Goal: Information Seeking & Learning: Learn about a topic

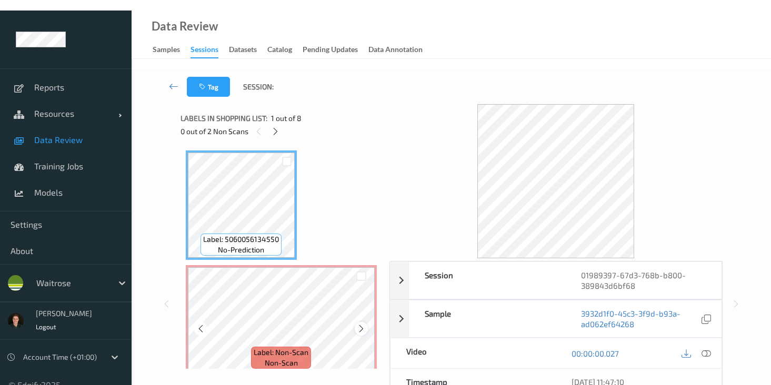
click at [359, 324] on icon at bounding box center [361, 328] width 9 height 9
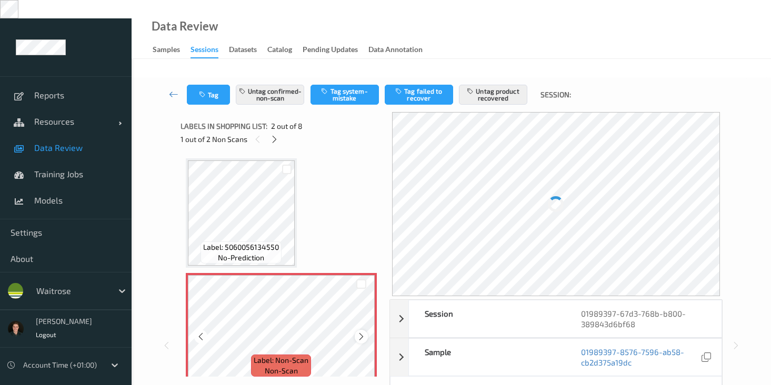
click at [360, 330] on div at bounding box center [361, 336] width 13 height 13
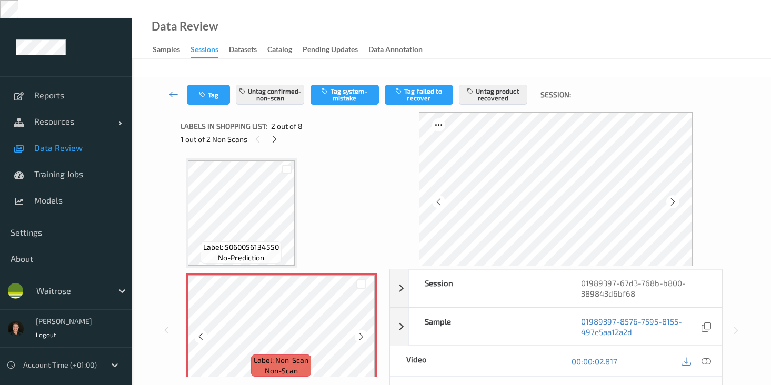
click at [360, 330] on div at bounding box center [361, 336] width 13 height 13
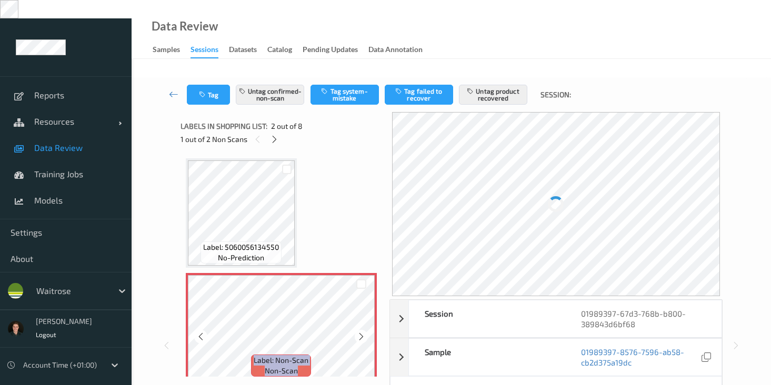
click at [360, 330] on div at bounding box center [361, 336] width 13 height 13
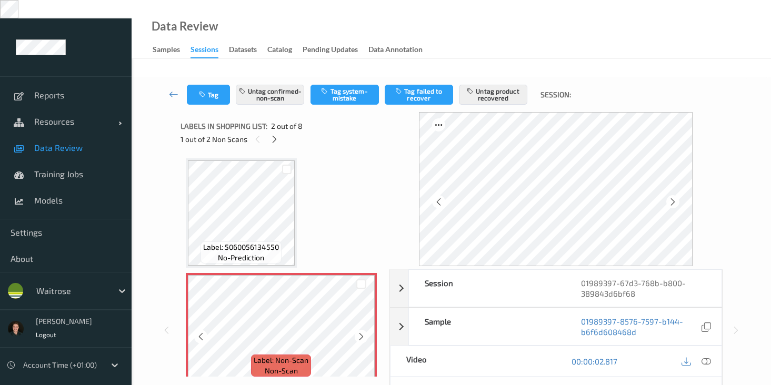
click at [360, 330] on div at bounding box center [361, 336] width 13 height 13
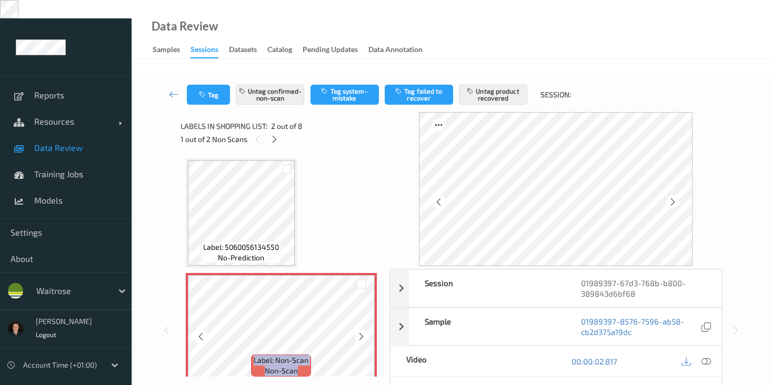
click at [360, 330] on div at bounding box center [361, 336] width 13 height 13
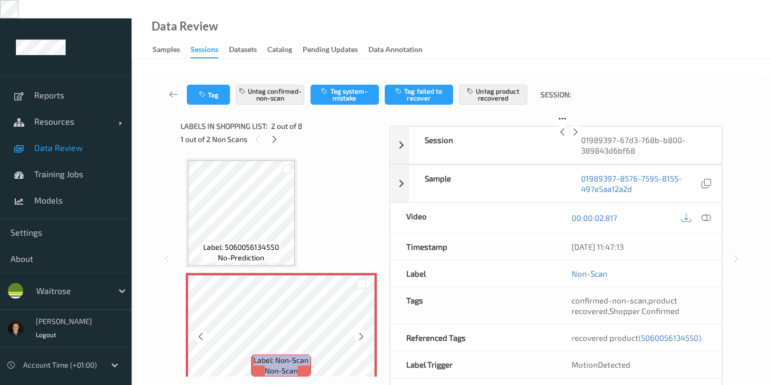
click at [360, 330] on div at bounding box center [361, 336] width 13 height 13
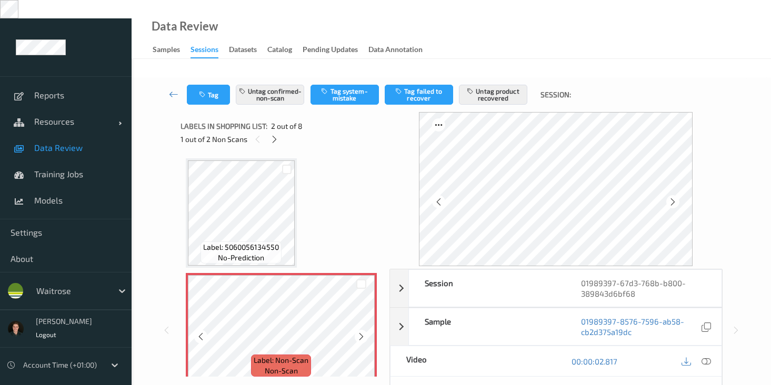
click at [360, 330] on div at bounding box center [361, 336] width 13 height 13
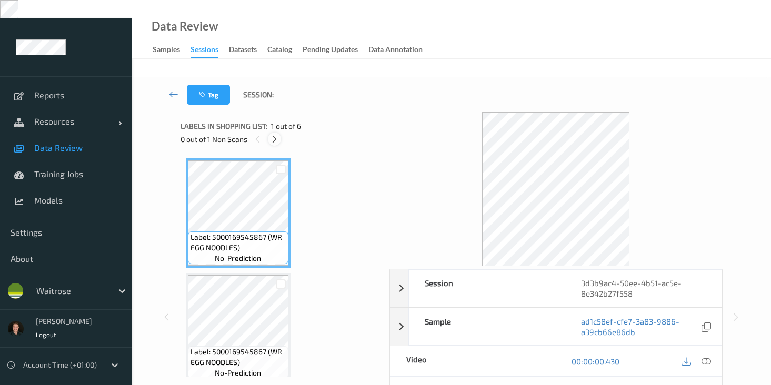
click at [271, 135] on icon at bounding box center [274, 139] width 9 height 9
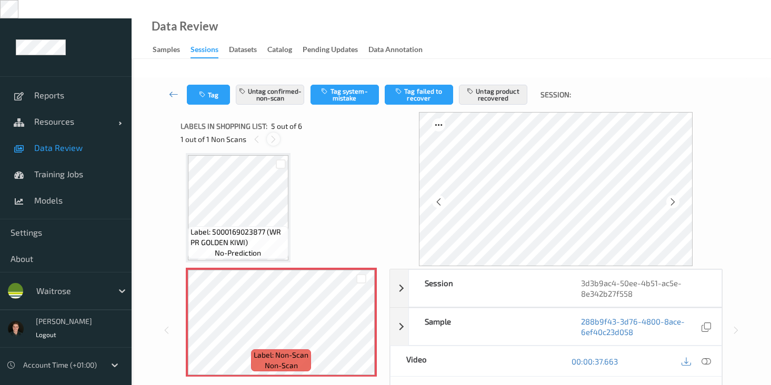
click at [271, 135] on icon at bounding box center [273, 139] width 9 height 9
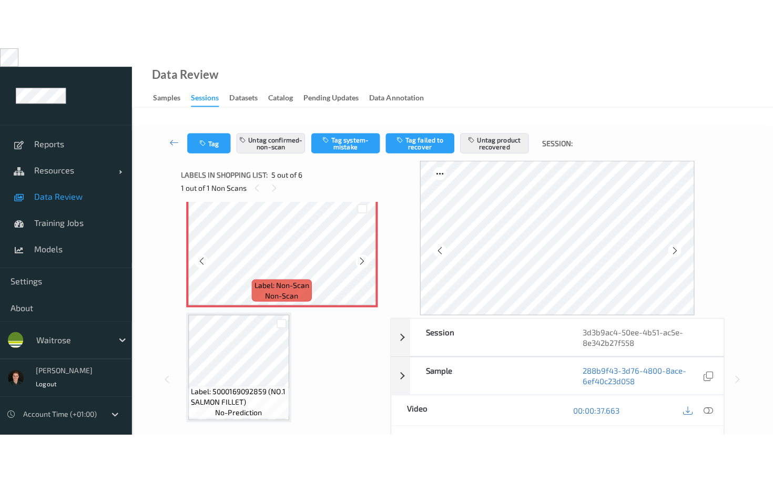
scroll to position [470, 0]
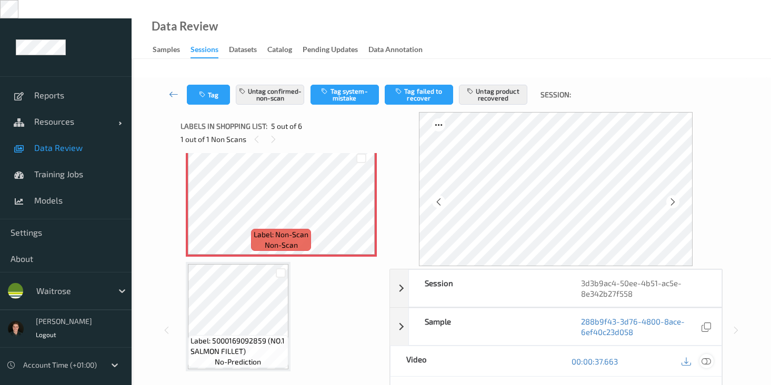
click at [703, 357] on icon at bounding box center [705, 361] width 9 height 9
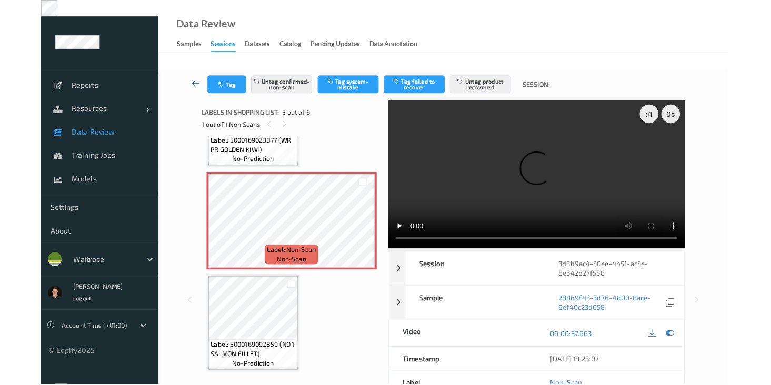
scroll to position [371, 0]
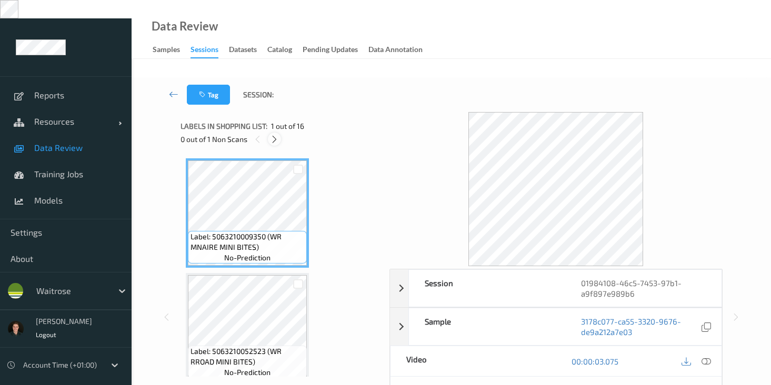
click at [273, 135] on icon at bounding box center [274, 139] width 9 height 9
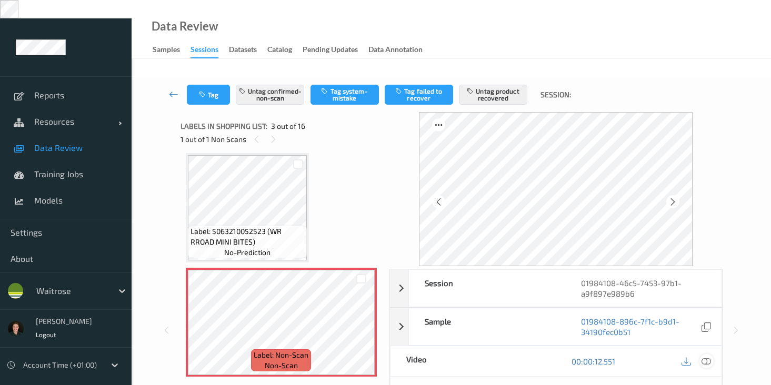
click at [703, 357] on icon at bounding box center [705, 361] width 9 height 9
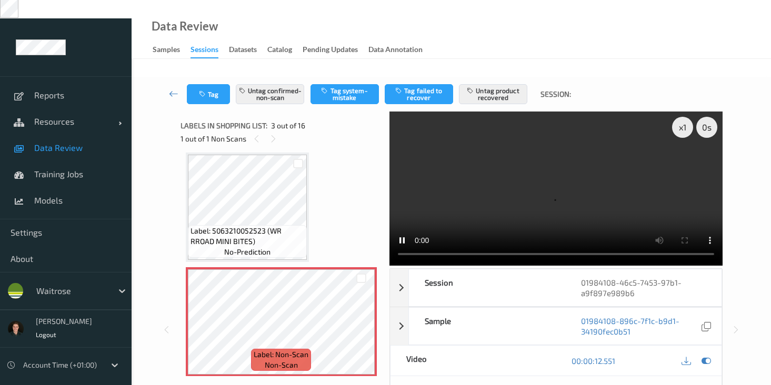
scroll to position [0, 0]
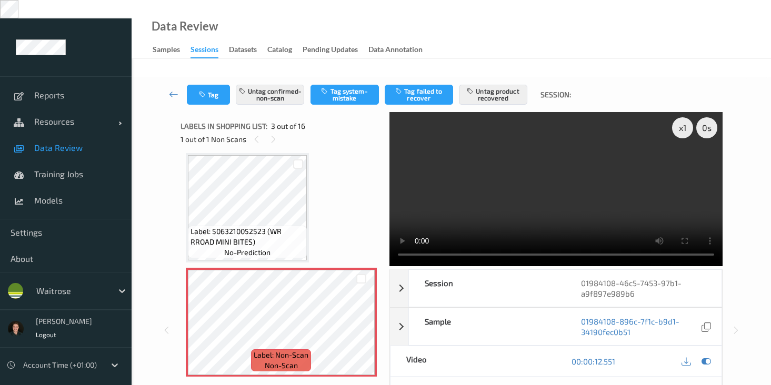
click at [594, 29] on div "Data Review Samples Sessions Datasets Catalog Pending Updates Data Annotation" at bounding box center [451, 29] width 639 height 59
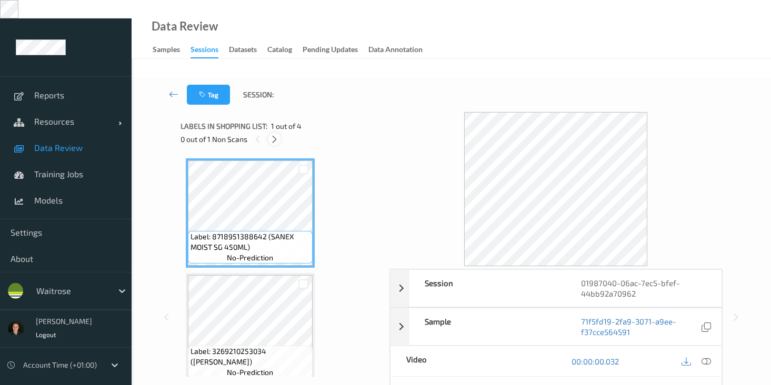
click at [279, 135] on icon at bounding box center [274, 139] width 9 height 9
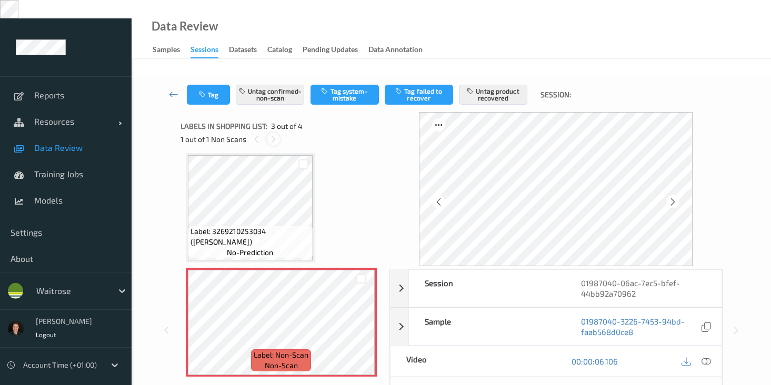
click at [278, 133] on div at bounding box center [273, 139] width 13 height 13
click at [440, 197] on icon at bounding box center [438, 201] width 9 height 9
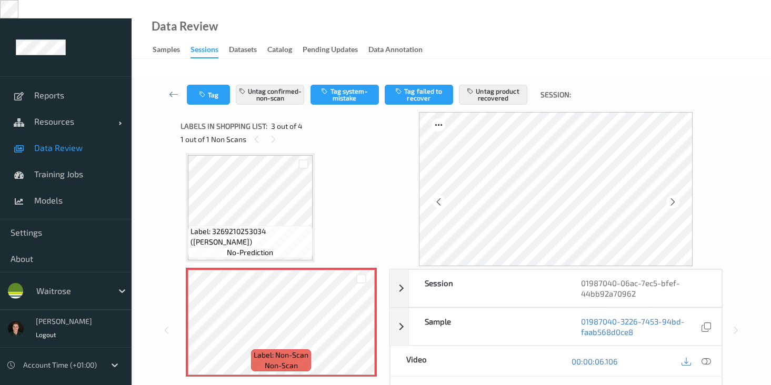
click at [440, 197] on icon at bounding box center [438, 201] width 9 height 9
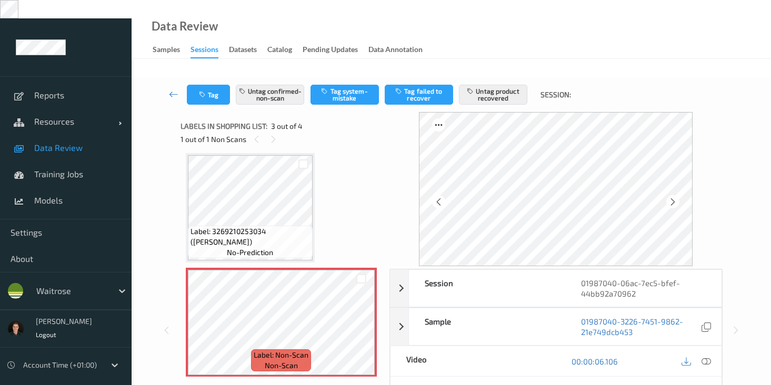
click at [440, 197] on icon at bounding box center [438, 201] width 9 height 9
click at [702, 357] on icon at bounding box center [705, 361] width 9 height 9
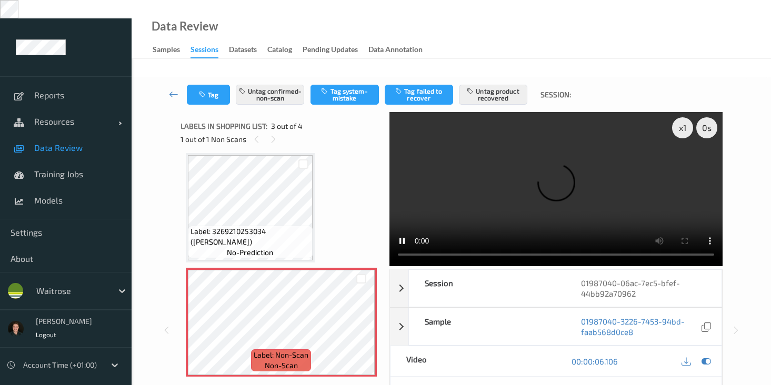
click at [497, 21] on div "Data Review Samples Sessions Datasets Catalog Pending Updates Data Annotation" at bounding box center [451, 29] width 639 height 59
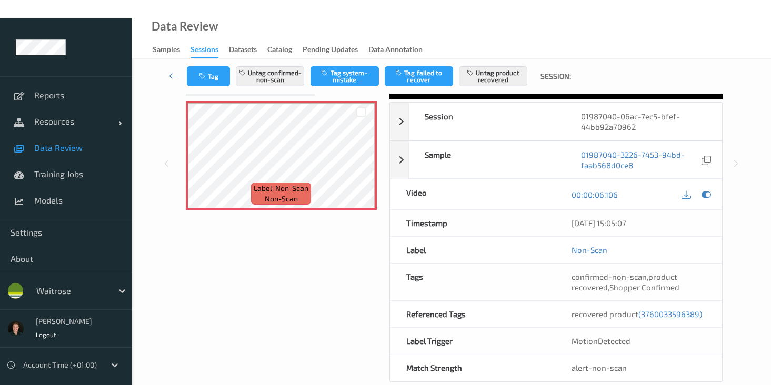
scroll to position [0, 0]
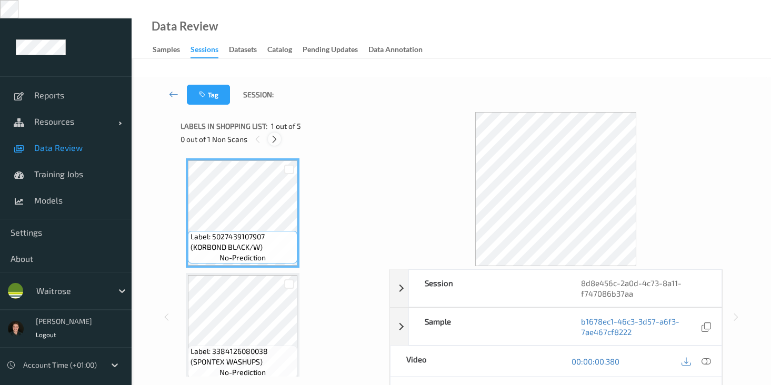
click at [277, 135] on icon at bounding box center [274, 139] width 9 height 9
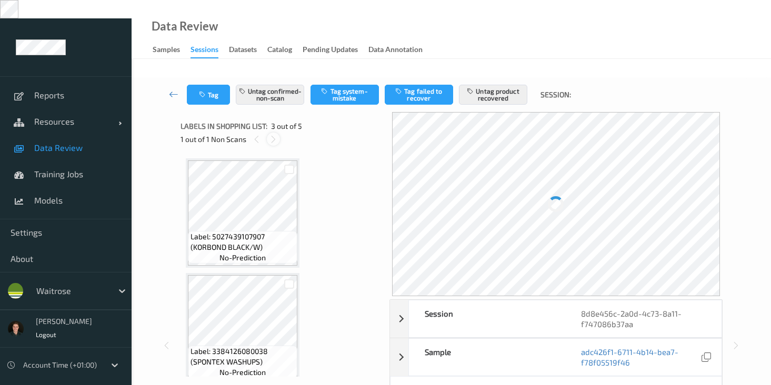
scroll to position [120, 0]
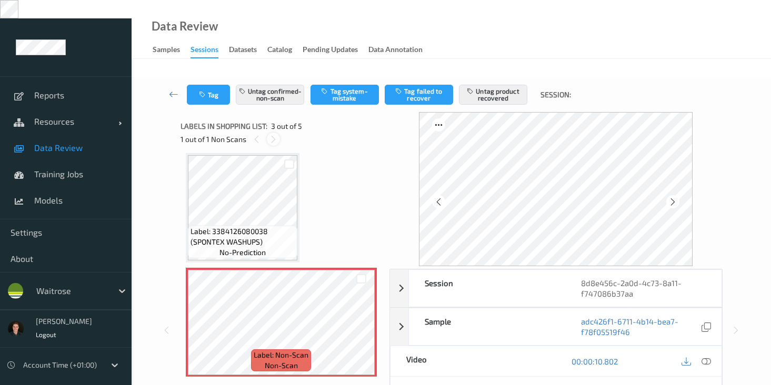
click at [277, 135] on icon at bounding box center [273, 139] width 9 height 9
click at [441, 197] on icon at bounding box center [438, 201] width 9 height 9
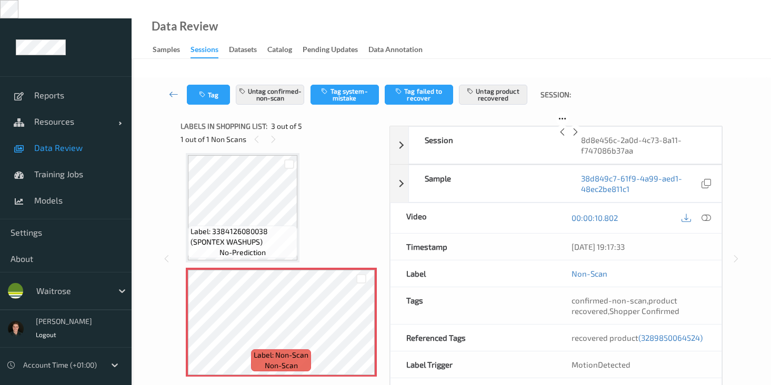
click at [558, 137] on icon at bounding box center [562, 131] width 9 height 9
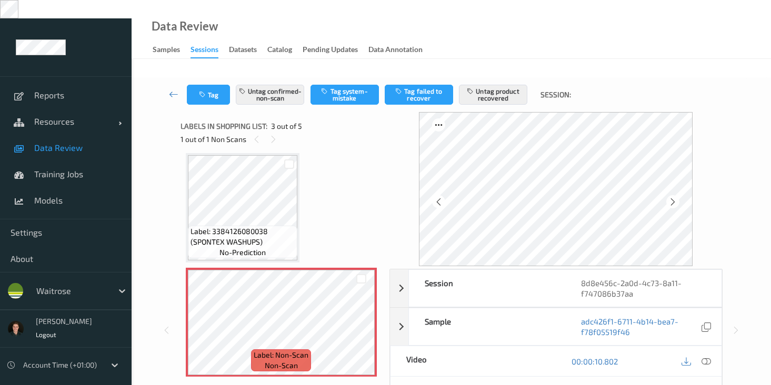
click at [441, 197] on icon at bounding box center [438, 201] width 9 height 9
click at [705, 357] on icon at bounding box center [705, 361] width 9 height 9
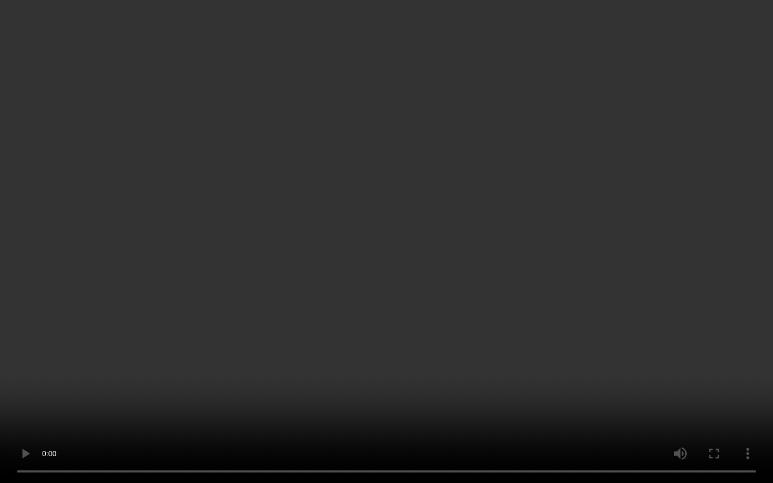
click at [116, 385] on video at bounding box center [386, 241] width 773 height 483
click at [574, 157] on video at bounding box center [386, 241] width 773 height 483
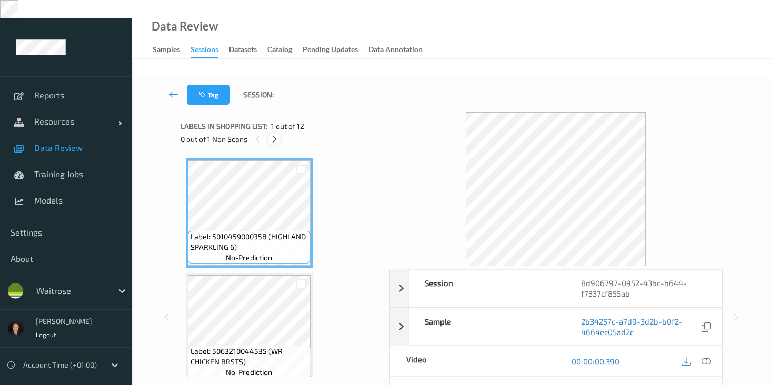
click at [274, 135] on icon at bounding box center [274, 139] width 9 height 9
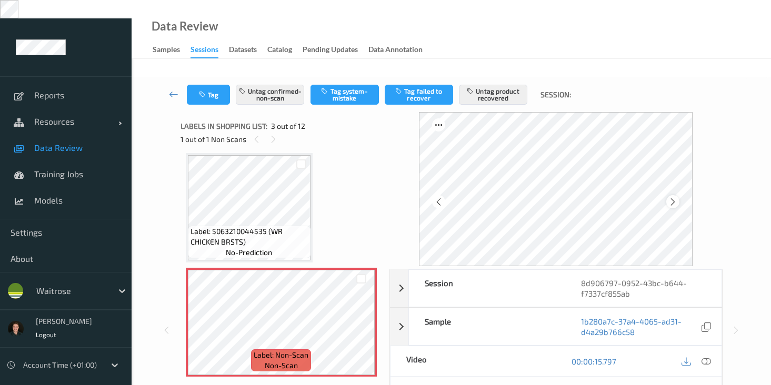
click at [675, 197] on icon at bounding box center [672, 201] width 9 height 9
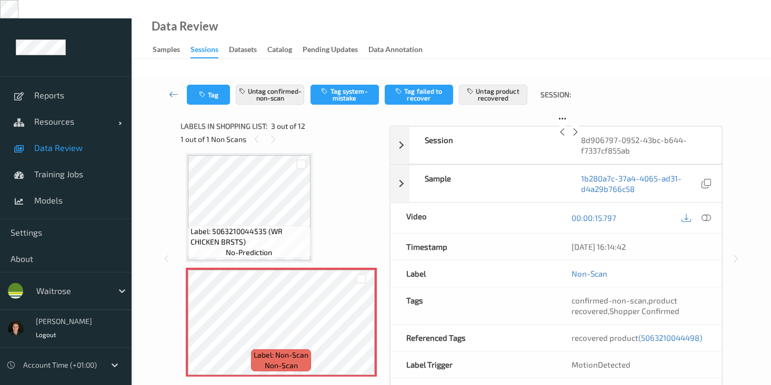
click at [580, 137] on icon at bounding box center [575, 131] width 9 height 9
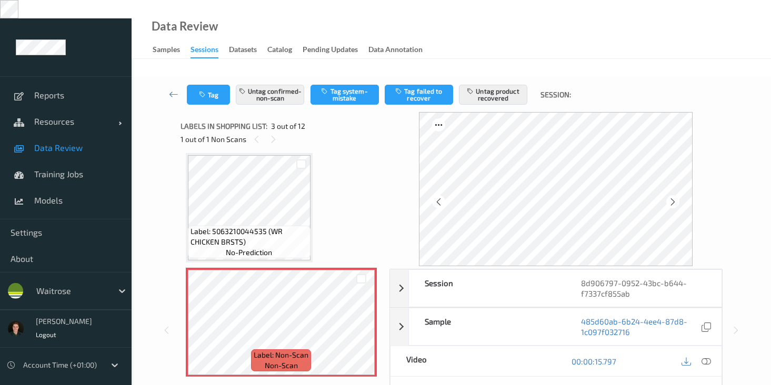
click at [675, 197] on icon at bounding box center [672, 201] width 9 height 9
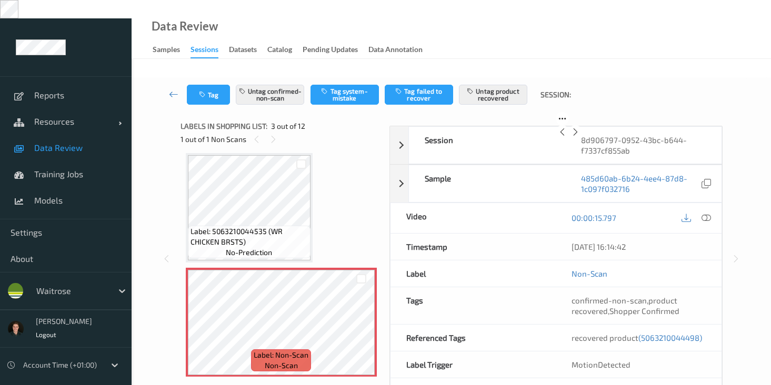
click at [580, 137] on icon at bounding box center [575, 131] width 9 height 9
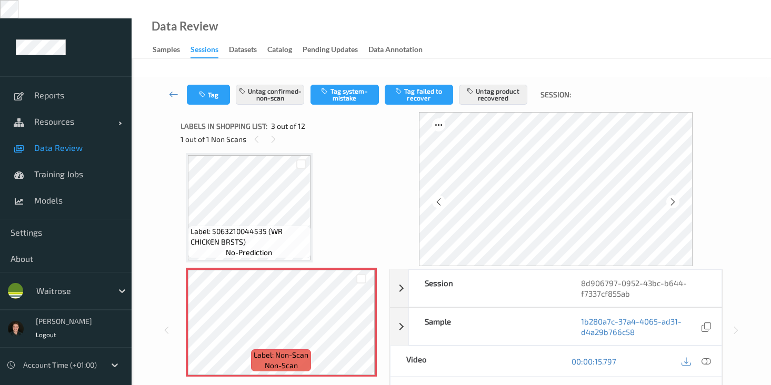
click at [675, 197] on icon at bounding box center [672, 201] width 9 height 9
click at [704, 357] on icon at bounding box center [705, 361] width 9 height 9
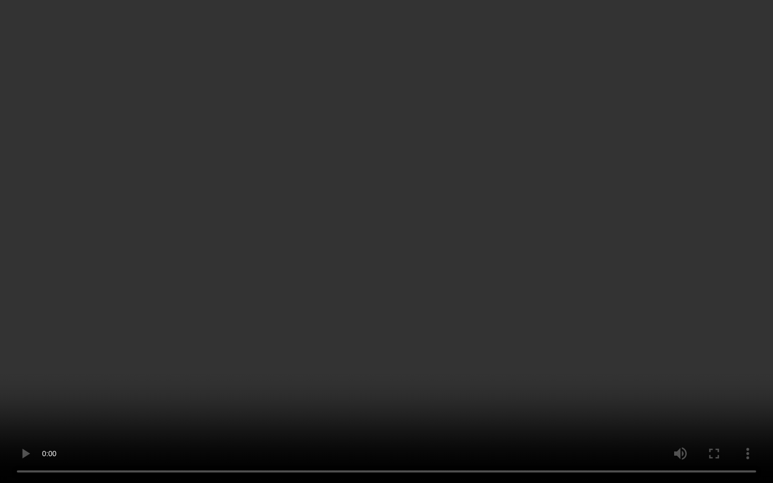
click at [156, 385] on video at bounding box center [386, 241] width 773 height 483
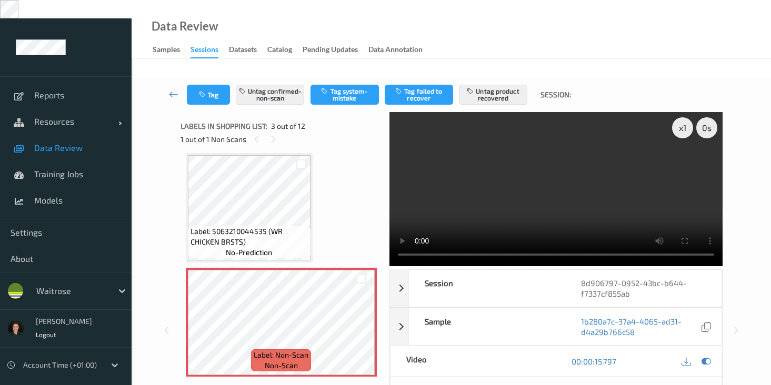
click at [539, 178] on video at bounding box center [555, 189] width 333 height 154
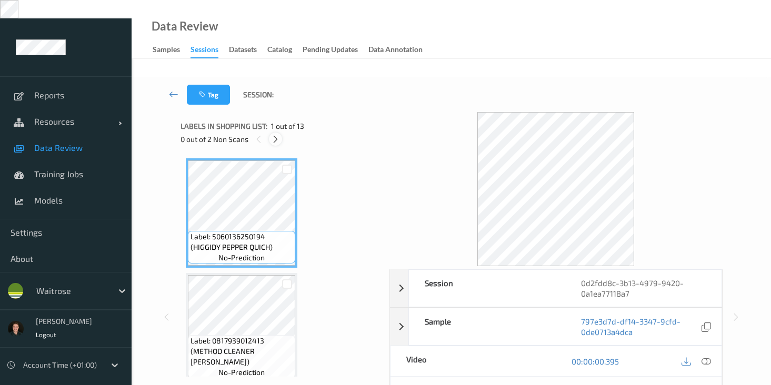
click at [278, 135] on icon at bounding box center [275, 139] width 9 height 9
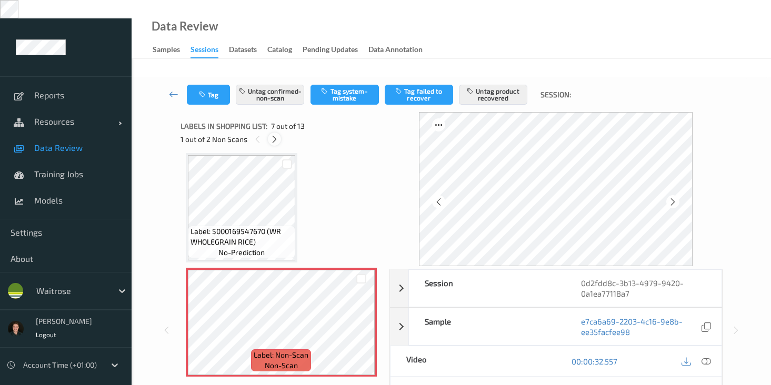
click at [276, 135] on icon at bounding box center [274, 139] width 9 height 9
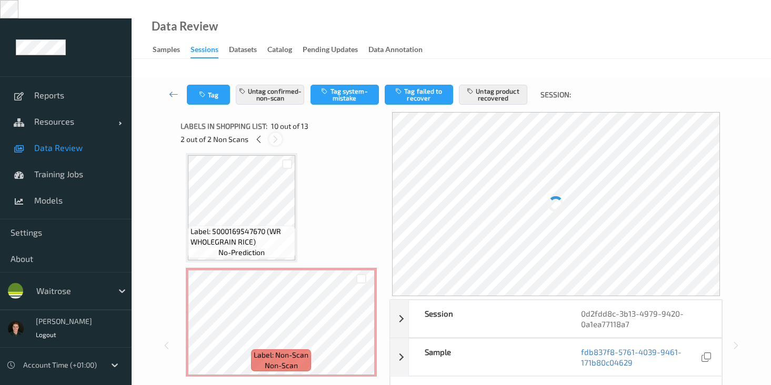
scroll to position [923, 0]
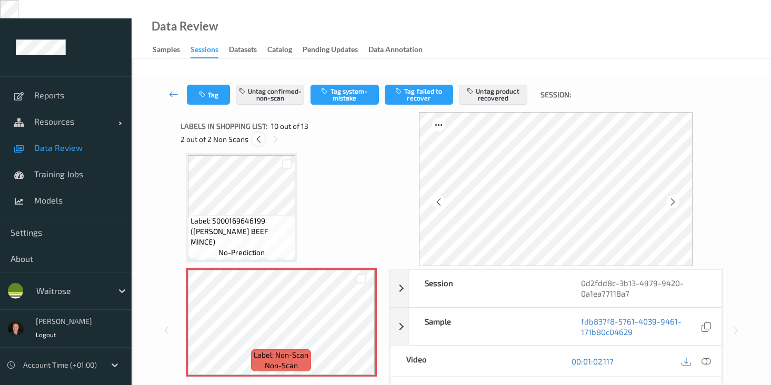
click at [257, 135] on icon at bounding box center [258, 139] width 9 height 9
click at [705, 357] on icon at bounding box center [705, 361] width 9 height 9
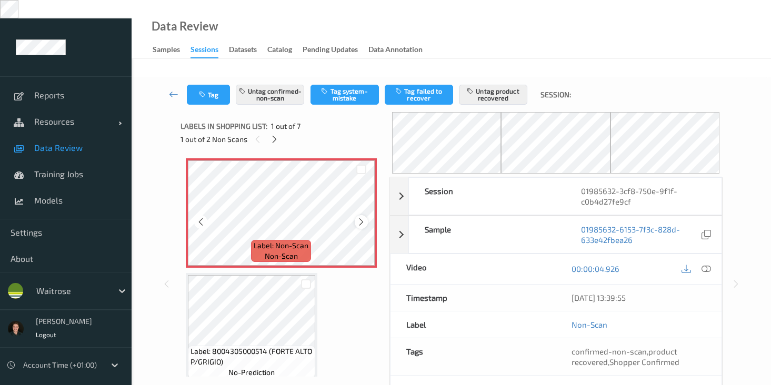
click at [358, 217] on icon at bounding box center [361, 221] width 9 height 9
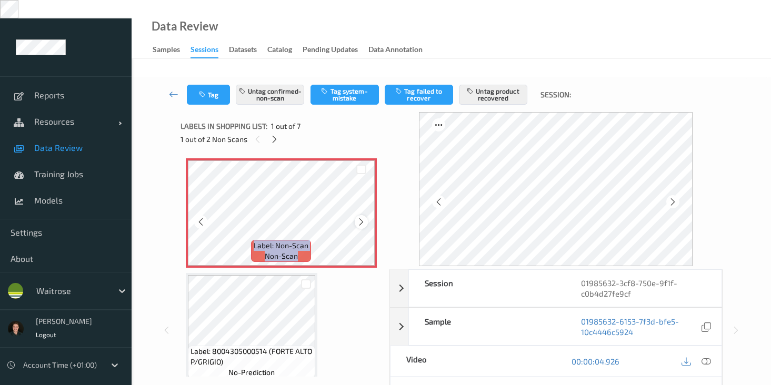
click at [358, 217] on icon at bounding box center [361, 221] width 9 height 9
click at [357, 217] on icon at bounding box center [361, 221] width 9 height 9
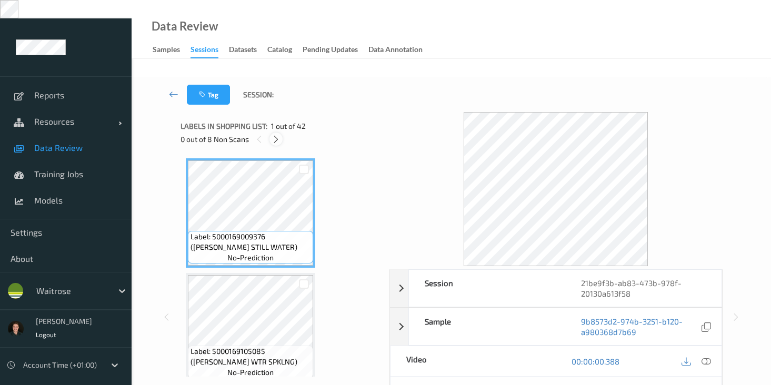
click at [274, 135] on icon at bounding box center [275, 139] width 9 height 9
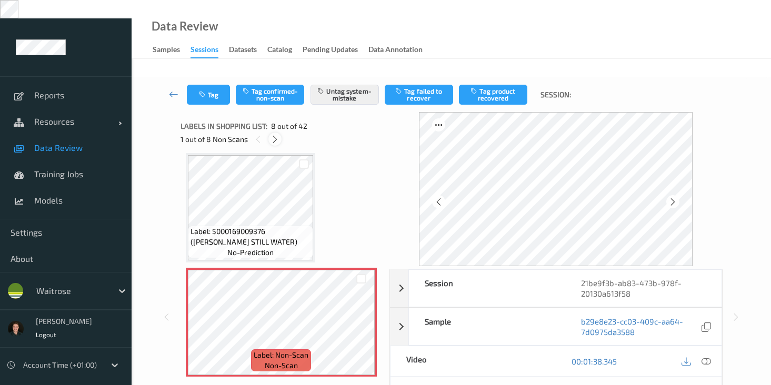
click at [274, 135] on icon at bounding box center [274, 139] width 9 height 9
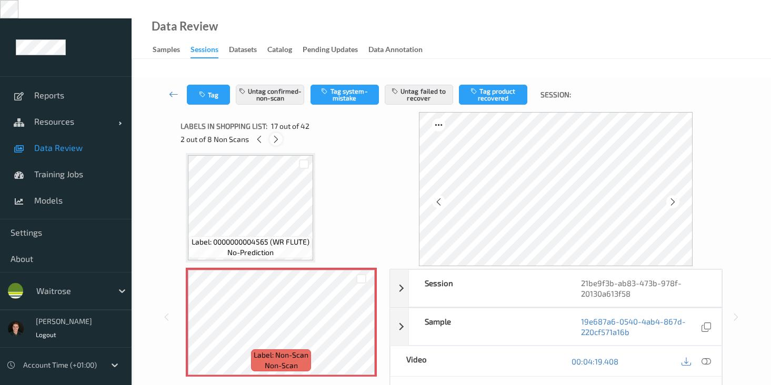
click at [274, 135] on icon at bounding box center [275, 139] width 9 height 9
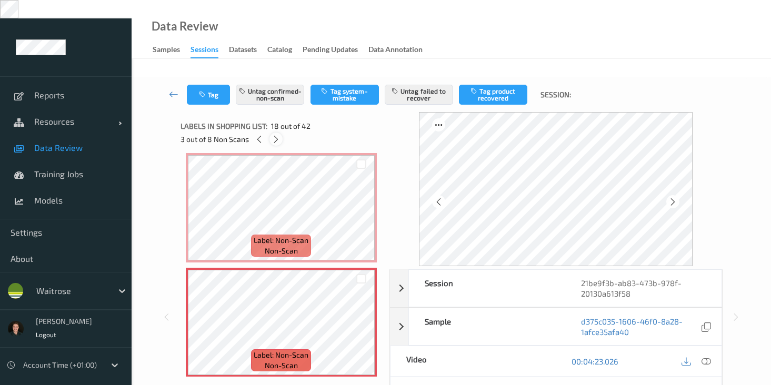
click at [274, 135] on icon at bounding box center [275, 139] width 9 height 9
click at [274, 135] on icon at bounding box center [276, 139] width 9 height 9
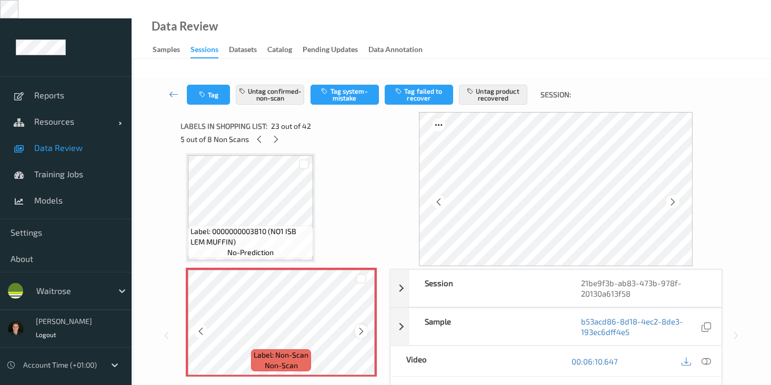
click at [360, 327] on icon at bounding box center [361, 331] width 9 height 9
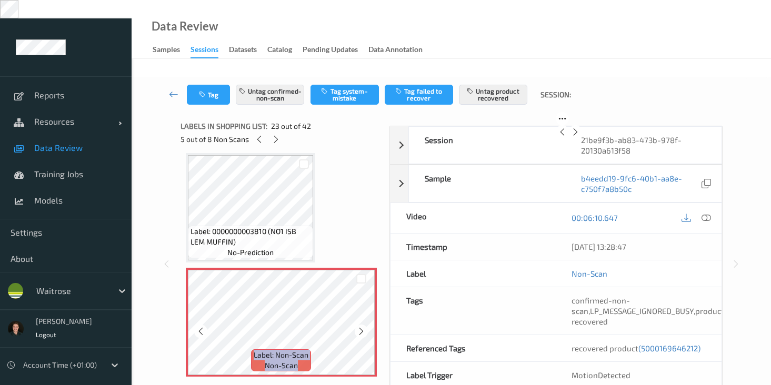
click at [360, 327] on icon at bounding box center [361, 331] width 9 height 9
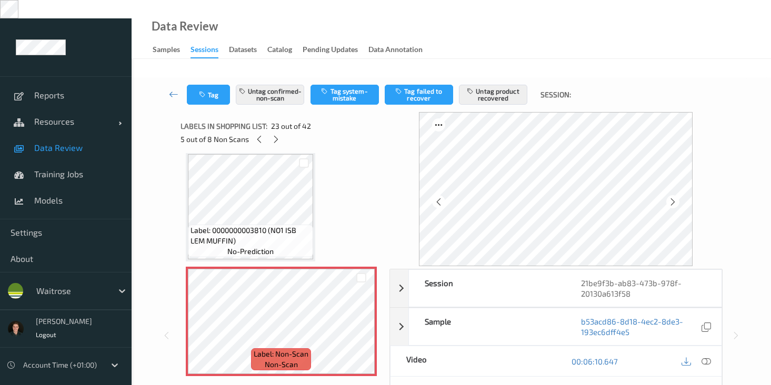
scroll to position [2560, 0]
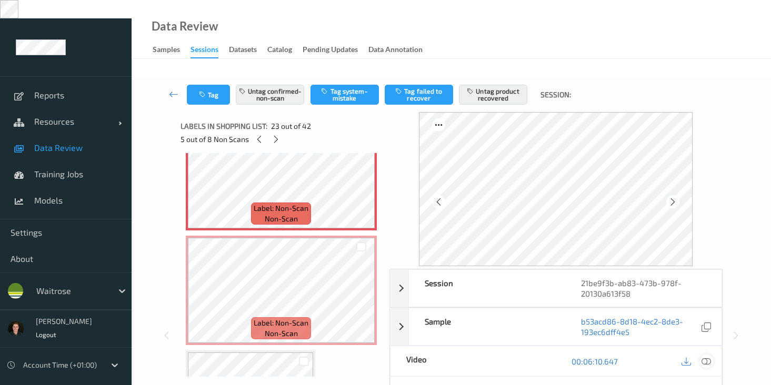
click at [705, 357] on icon at bounding box center [705, 361] width 9 height 9
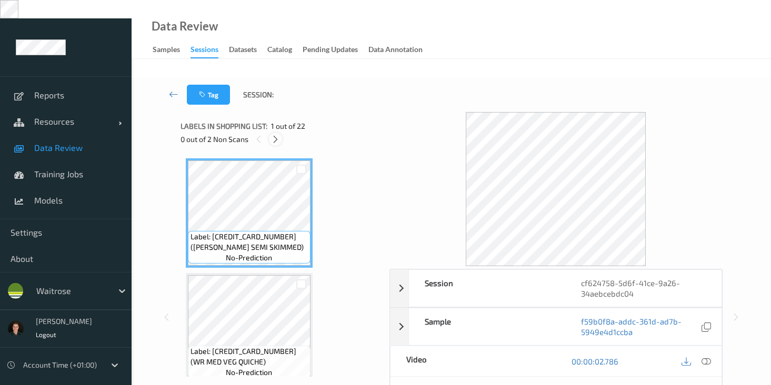
click at [271, 135] on icon at bounding box center [275, 139] width 9 height 9
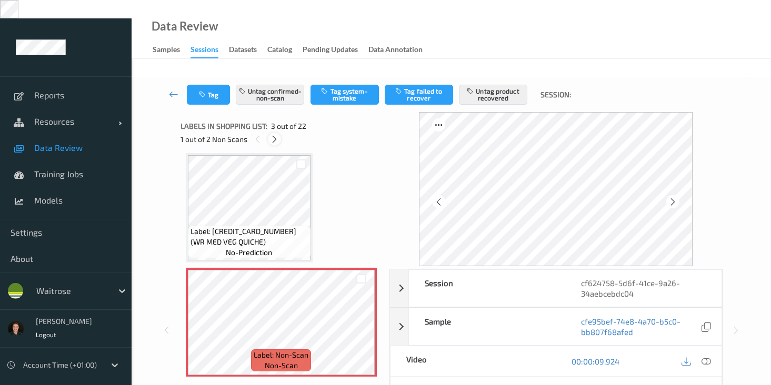
click at [271, 135] on icon at bounding box center [274, 139] width 9 height 9
click at [271, 135] on icon at bounding box center [275, 139] width 9 height 9
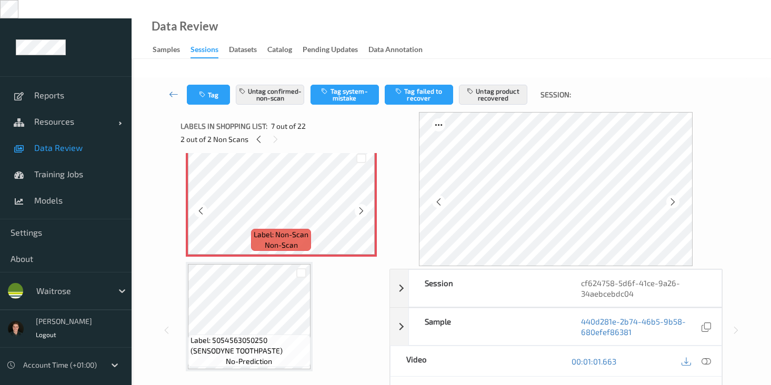
scroll to position [708, 0]
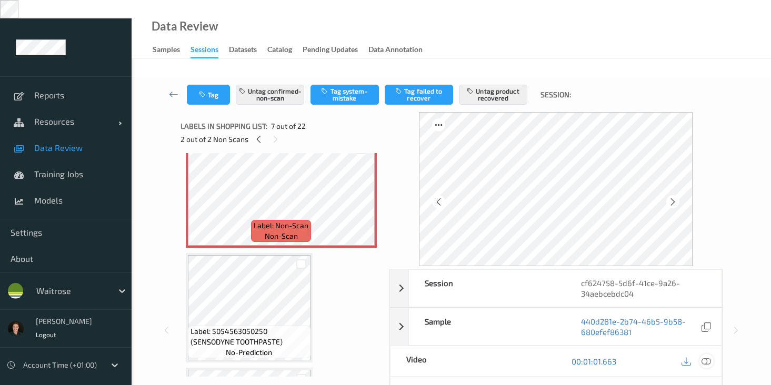
click at [704, 357] on icon at bounding box center [705, 361] width 9 height 9
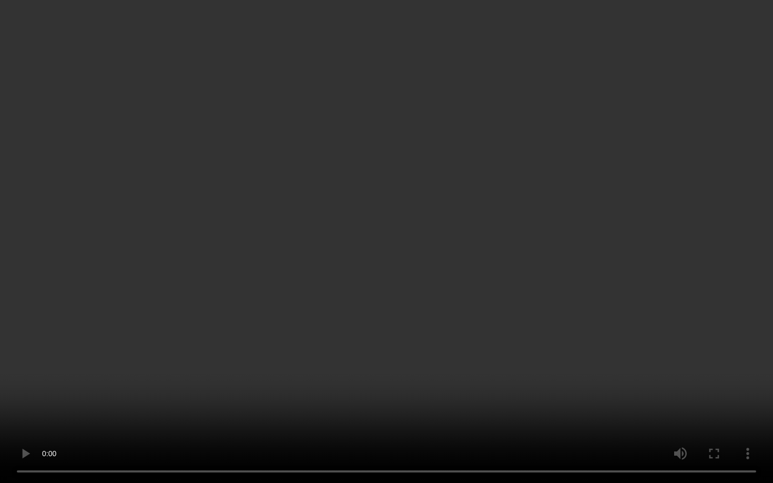
click at [284, 385] on video at bounding box center [386, 241] width 773 height 483
click at [245, 385] on video at bounding box center [386, 241] width 773 height 483
click at [498, 295] on video at bounding box center [386, 241] width 773 height 483
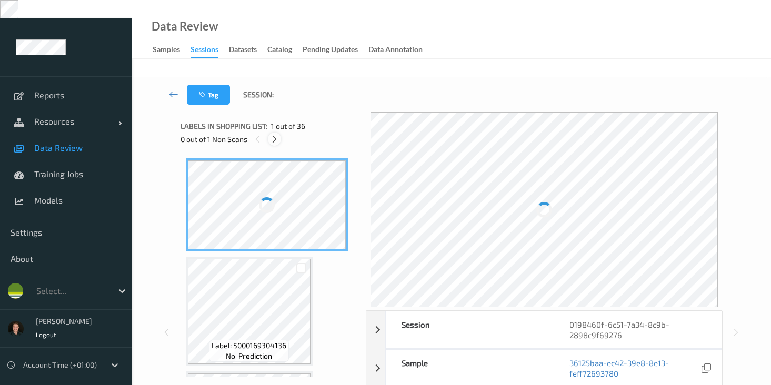
click at [277, 135] on icon at bounding box center [274, 139] width 9 height 9
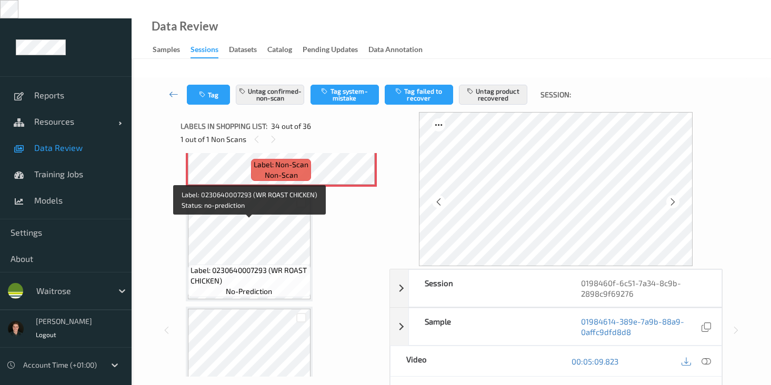
scroll to position [3849, 0]
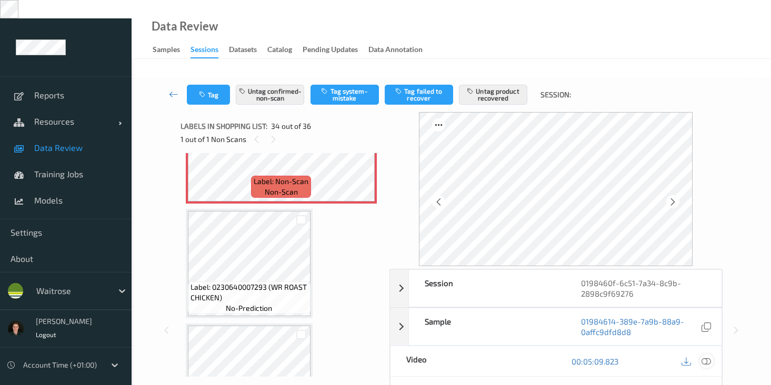
click at [707, 357] on icon at bounding box center [705, 361] width 9 height 9
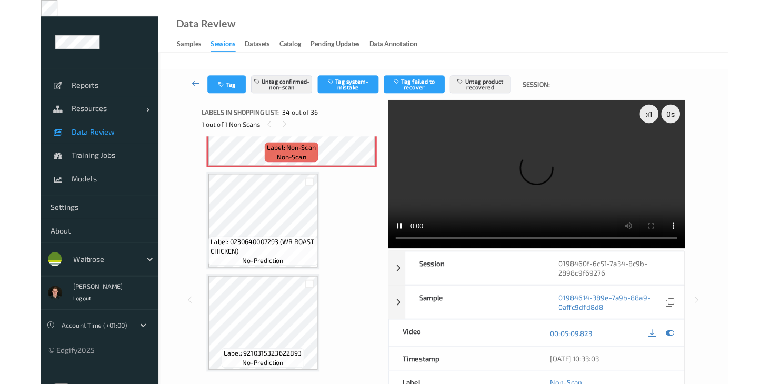
scroll to position [3812, 0]
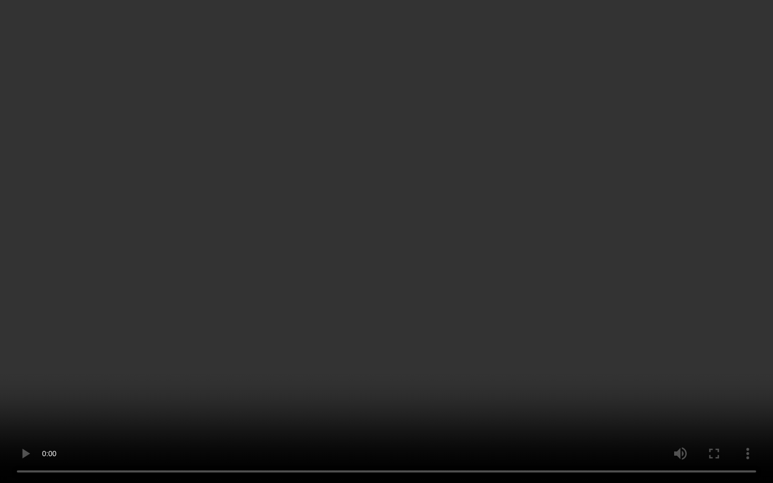
click at [470, 362] on video at bounding box center [386, 241] width 773 height 483
click at [639, 385] on video at bounding box center [386, 241] width 773 height 483
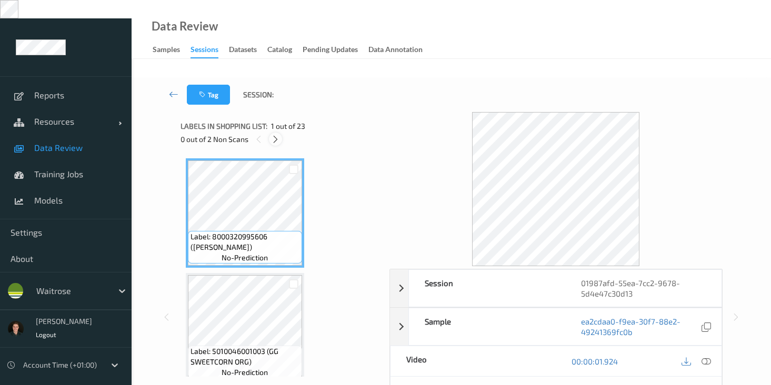
click at [274, 135] on icon at bounding box center [275, 139] width 9 height 9
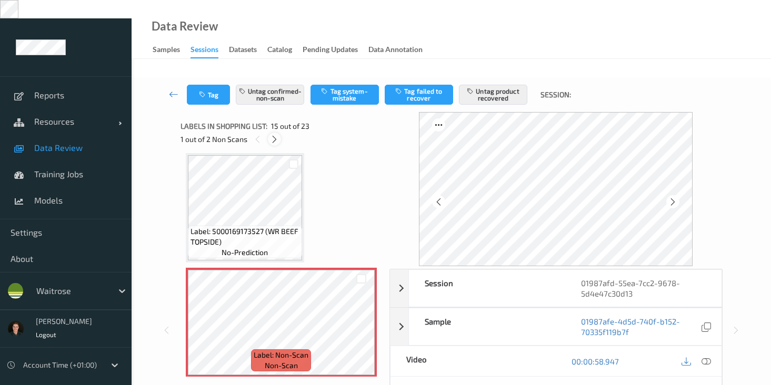
click at [274, 135] on icon at bounding box center [274, 139] width 9 height 9
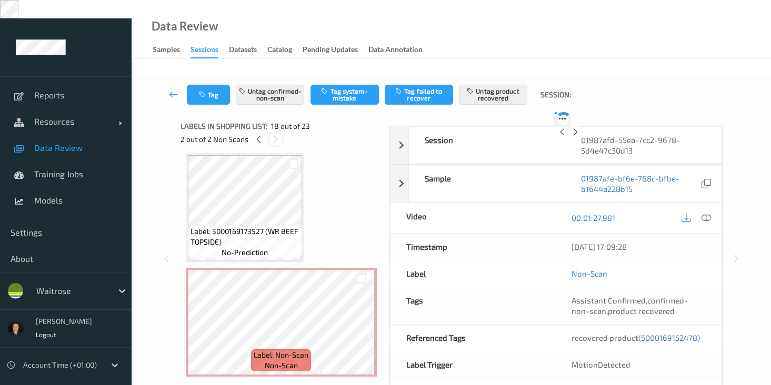
scroll to position [1840, 0]
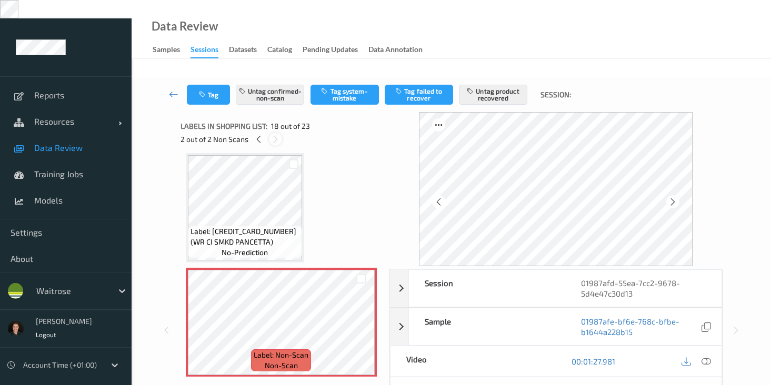
click at [274, 135] on icon at bounding box center [275, 139] width 9 height 9
click at [701, 354] on div at bounding box center [706, 361] width 14 height 14
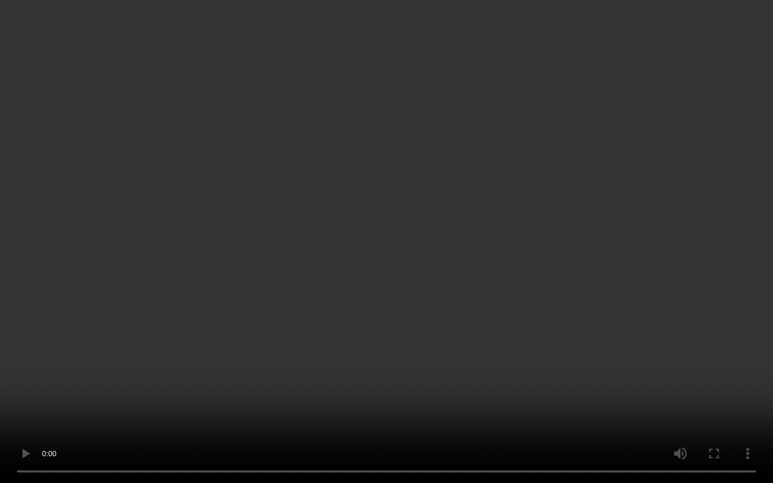
click at [446, 385] on video at bounding box center [386, 241] width 773 height 483
click at [441, 385] on video at bounding box center [386, 241] width 773 height 483
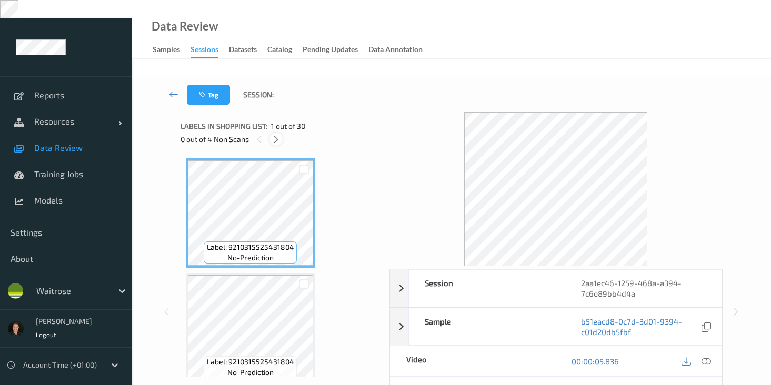
click at [276, 135] on icon at bounding box center [275, 139] width 9 height 9
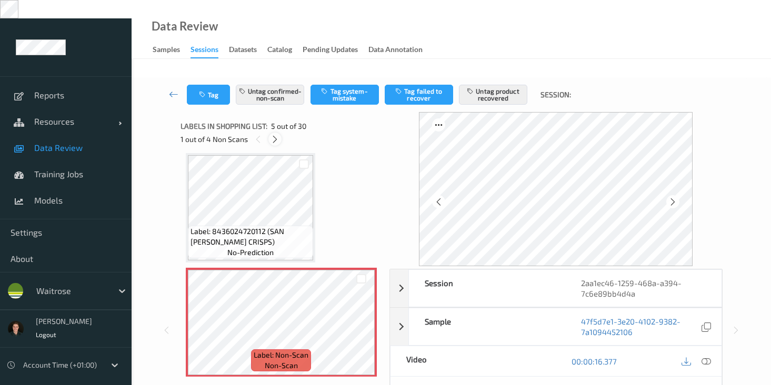
click at [276, 135] on icon at bounding box center [274, 139] width 9 height 9
click at [276, 135] on icon at bounding box center [275, 139] width 9 height 9
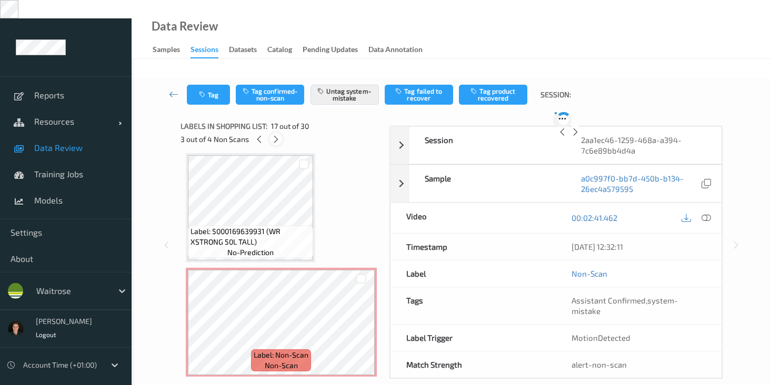
scroll to position [1726, 0]
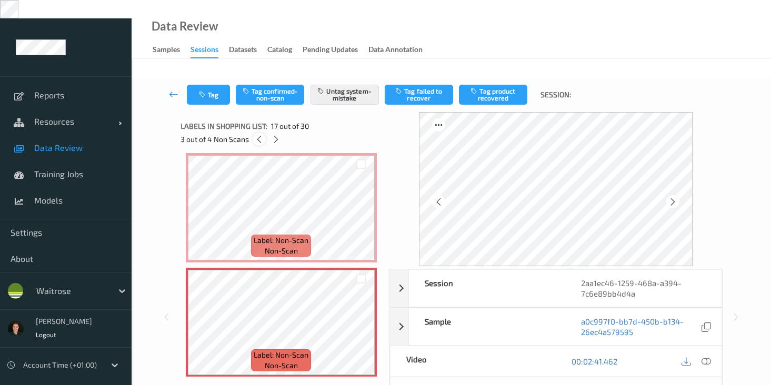
click at [261, 135] on icon at bounding box center [259, 139] width 9 height 9
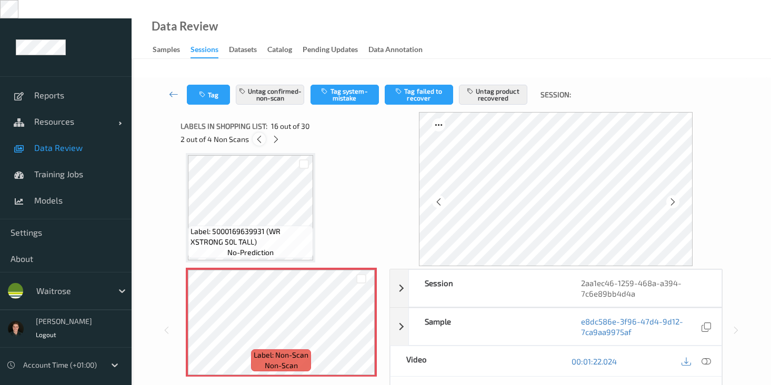
click at [261, 135] on icon at bounding box center [259, 139] width 9 height 9
click at [708, 357] on icon at bounding box center [705, 361] width 9 height 9
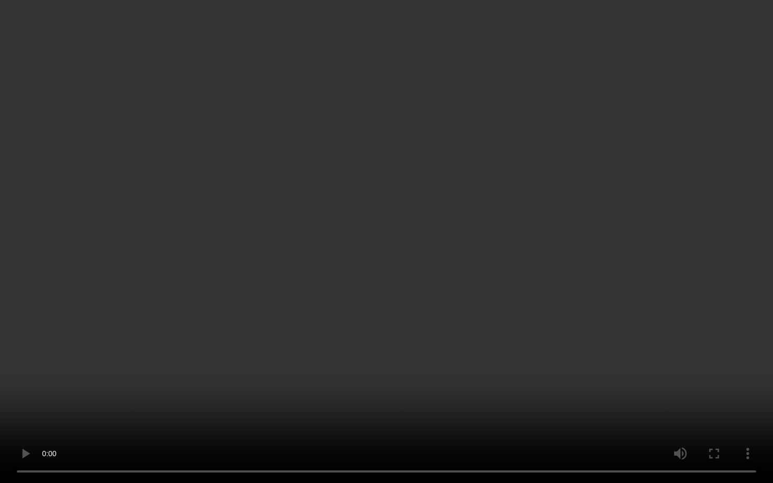
click at [618, 266] on video at bounding box center [386, 241] width 773 height 483
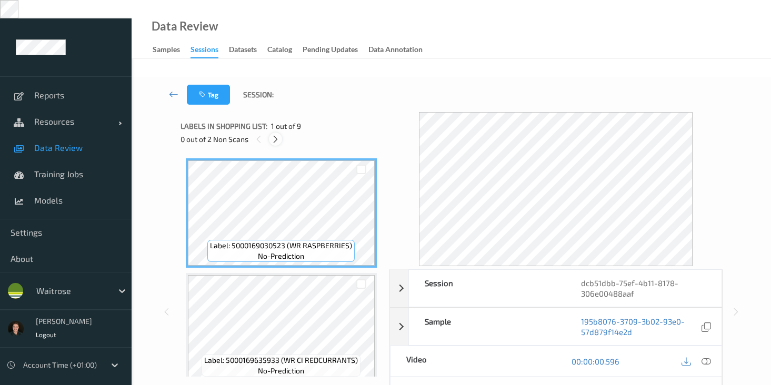
click at [276, 135] on icon at bounding box center [275, 139] width 9 height 9
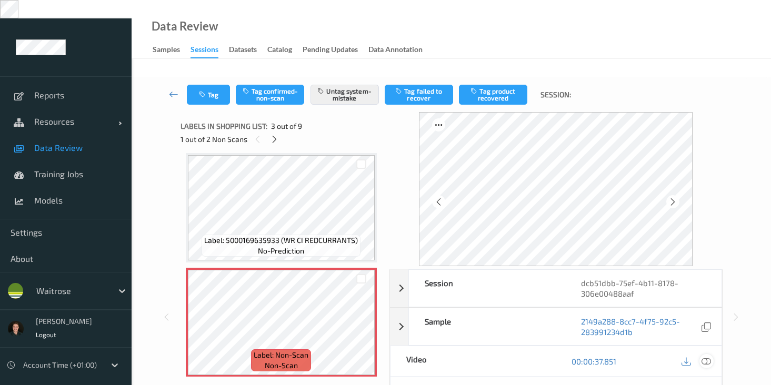
click at [705, 357] on icon at bounding box center [705, 361] width 9 height 9
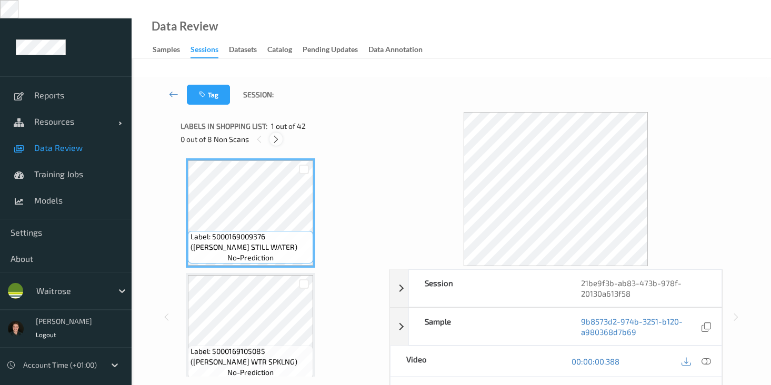
click at [277, 133] on div at bounding box center [275, 139] width 13 height 13
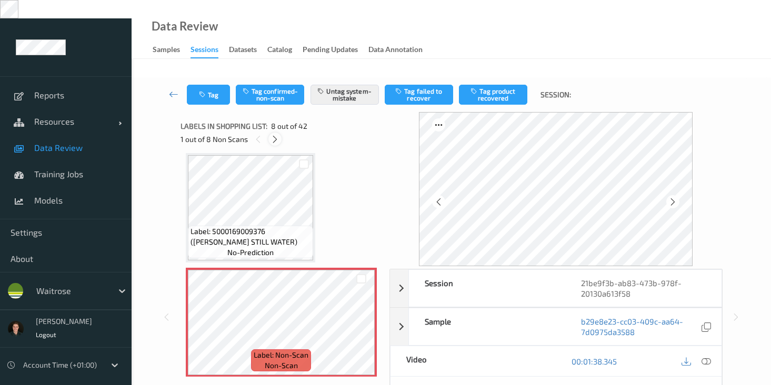
click at [277, 133] on div at bounding box center [274, 139] width 13 height 13
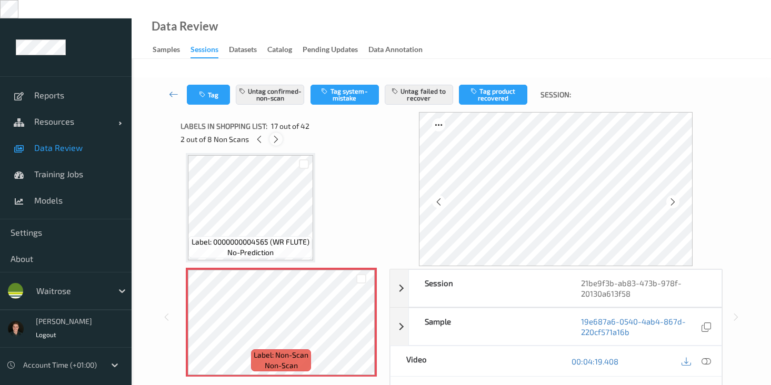
click at [277, 133] on div at bounding box center [275, 139] width 13 height 13
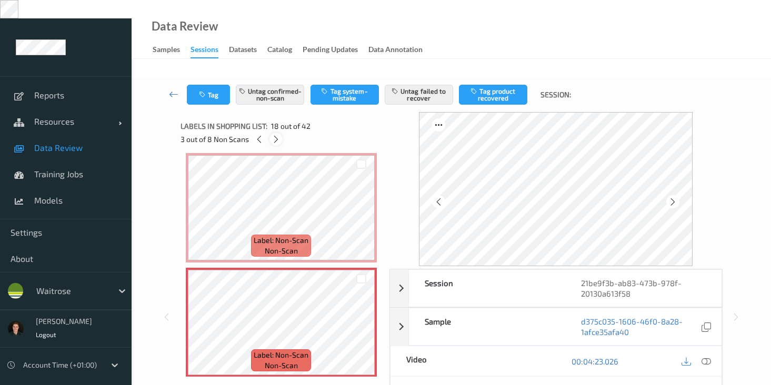
click at [277, 133] on div at bounding box center [275, 139] width 13 height 13
click at [277, 133] on div at bounding box center [276, 139] width 13 height 13
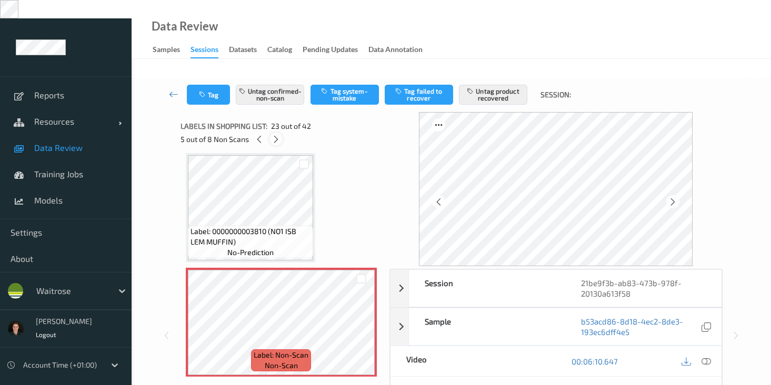
click at [277, 133] on div at bounding box center [275, 139] width 13 height 13
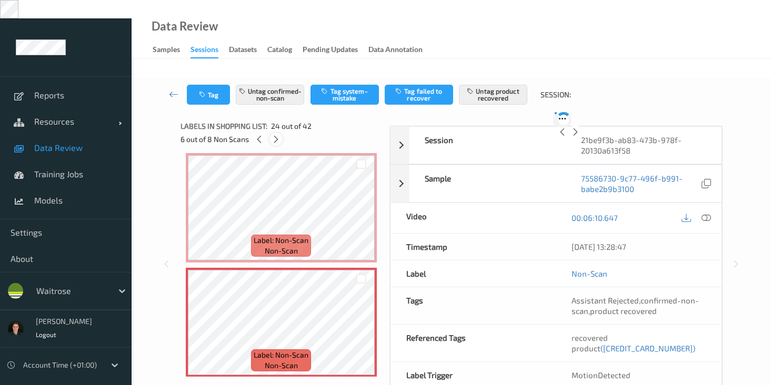
click at [277, 133] on div at bounding box center [275, 139] width 13 height 13
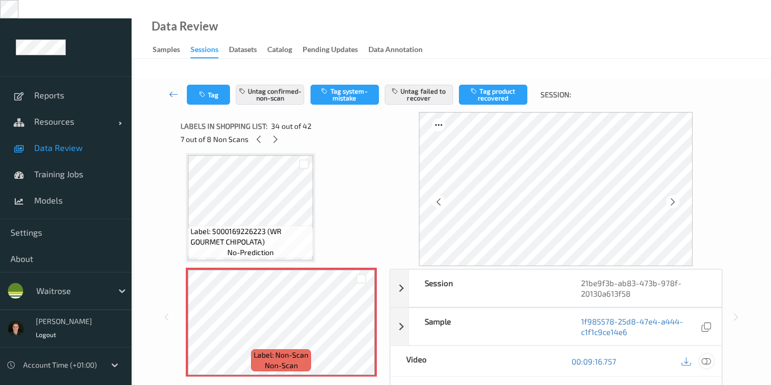
click at [699, 354] on div at bounding box center [706, 361] width 14 height 14
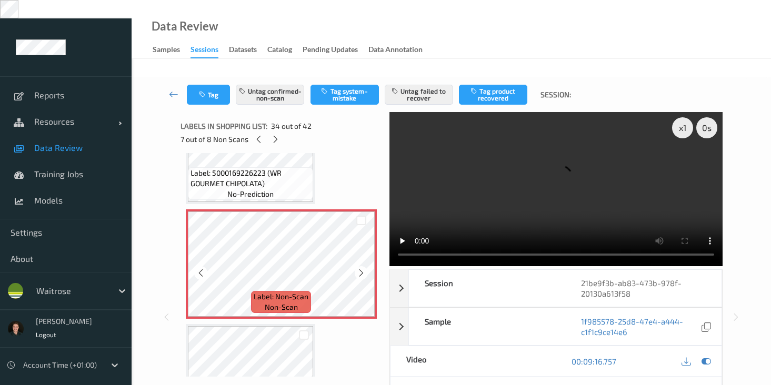
scroll to position [3744, 0]
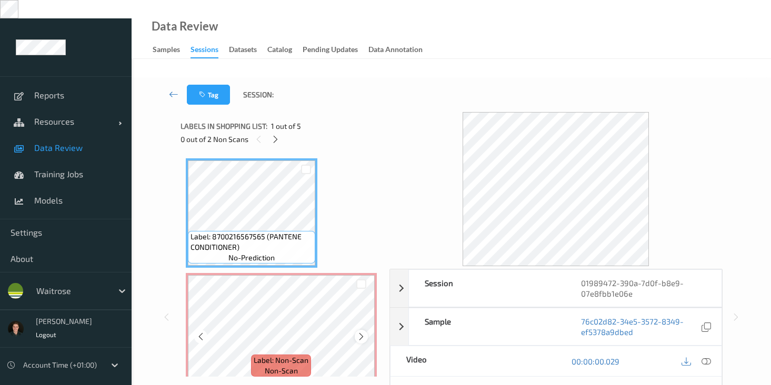
click at [360, 332] on icon at bounding box center [361, 336] width 9 height 9
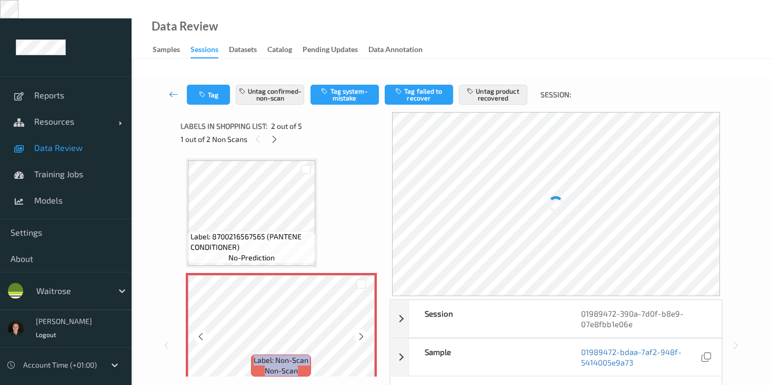
click at [360, 332] on icon at bounding box center [361, 336] width 9 height 9
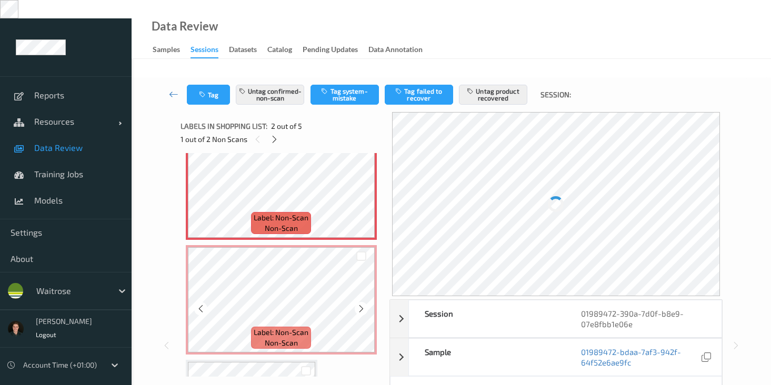
scroll to position [47, 0]
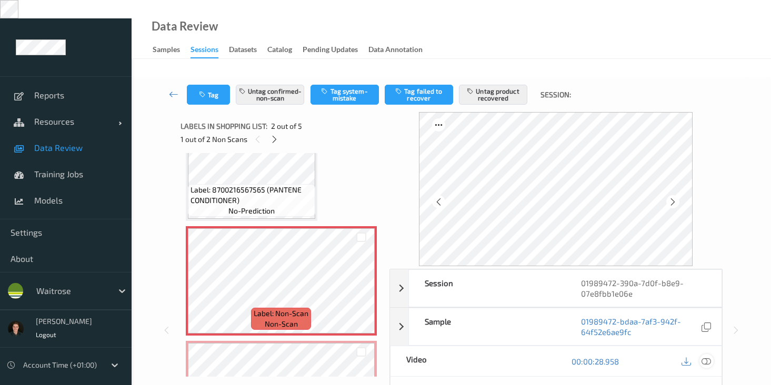
click at [703, 357] on icon at bounding box center [705, 361] width 9 height 9
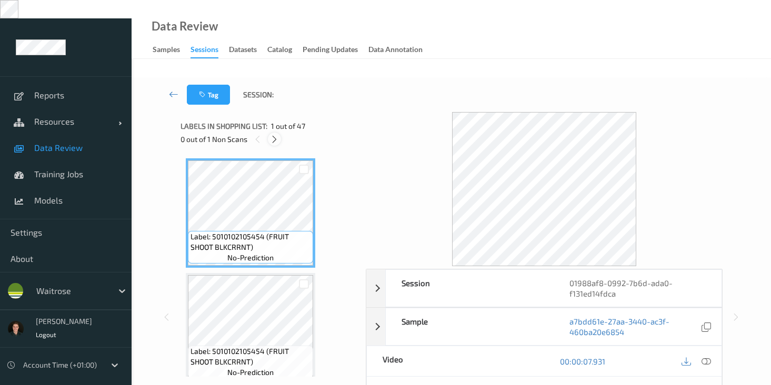
click at [277, 135] on icon at bounding box center [274, 139] width 9 height 9
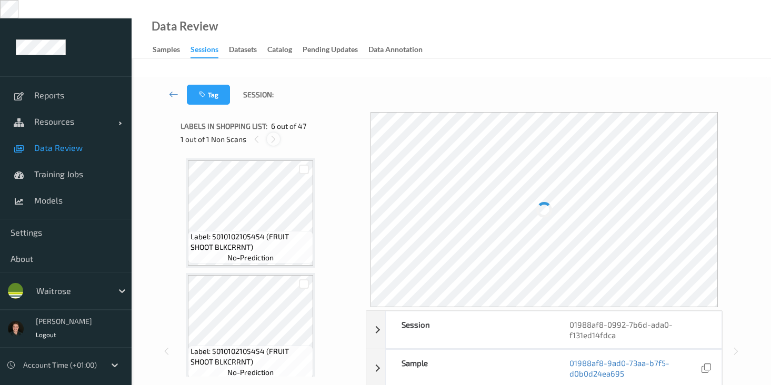
scroll to position [464, 0]
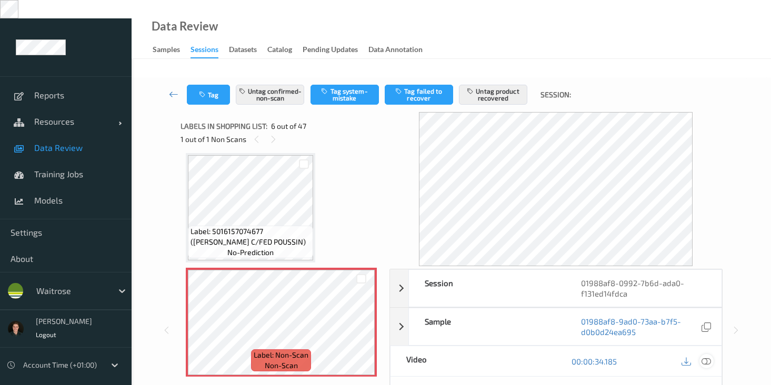
click at [704, 357] on icon at bounding box center [705, 361] width 9 height 9
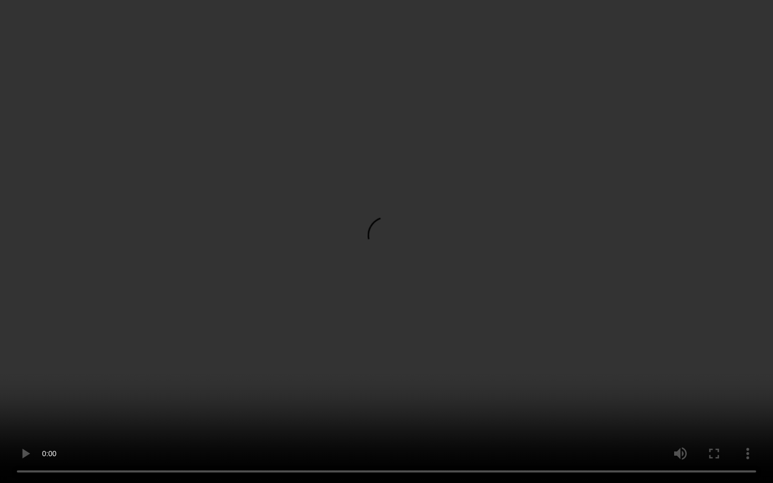
click at [539, 220] on video at bounding box center [386, 241] width 773 height 483
click at [477, 314] on video at bounding box center [386, 241] width 773 height 483
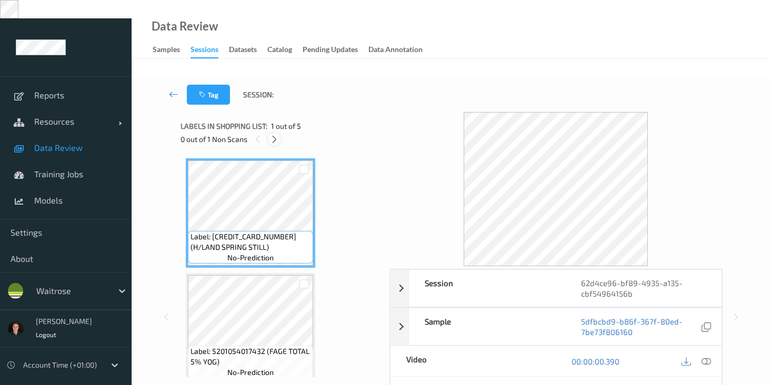
click at [274, 133] on div at bounding box center [274, 139] width 13 height 13
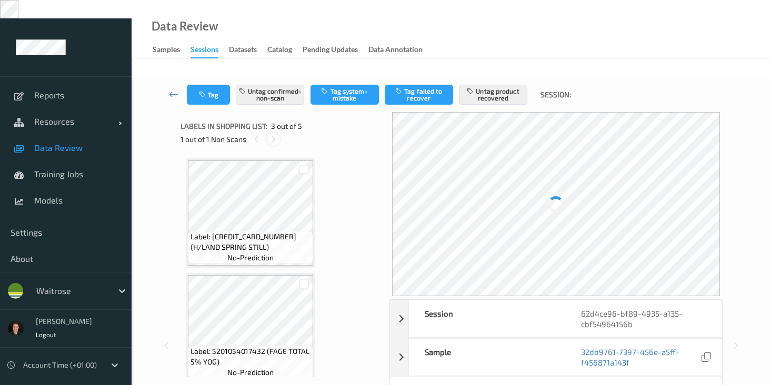
scroll to position [120, 0]
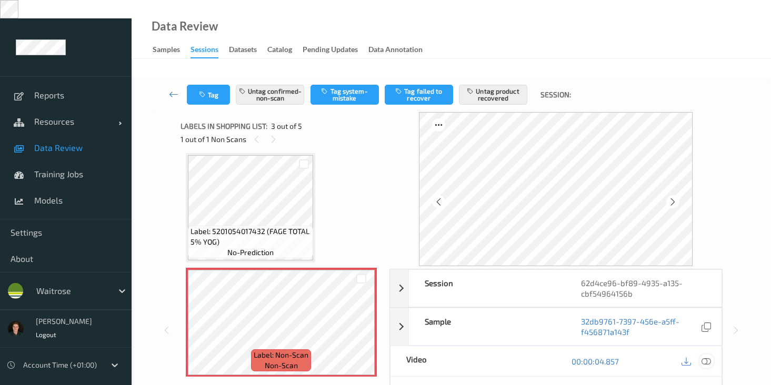
click at [705, 357] on icon at bounding box center [705, 361] width 9 height 9
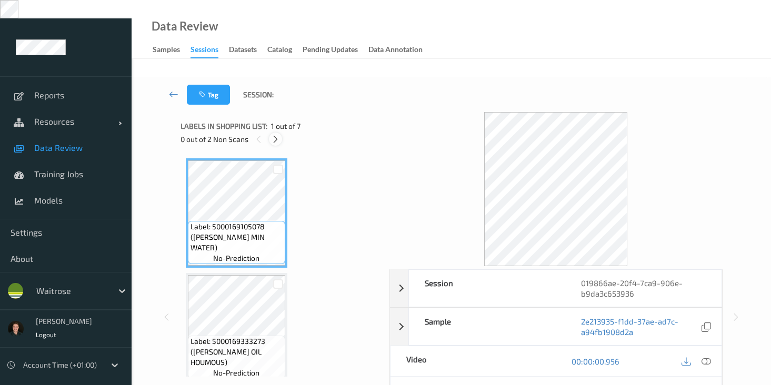
click at [276, 135] on icon at bounding box center [275, 139] width 9 height 9
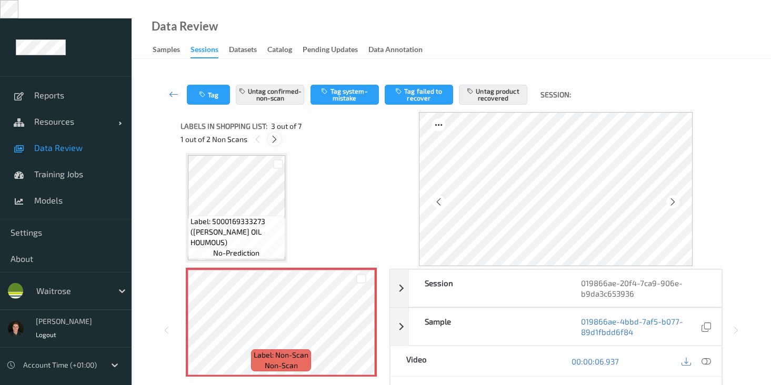
click at [276, 135] on icon at bounding box center [274, 139] width 9 height 9
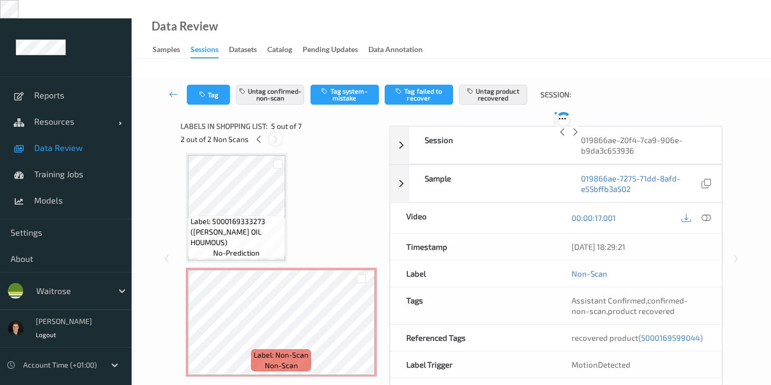
scroll to position [349, 0]
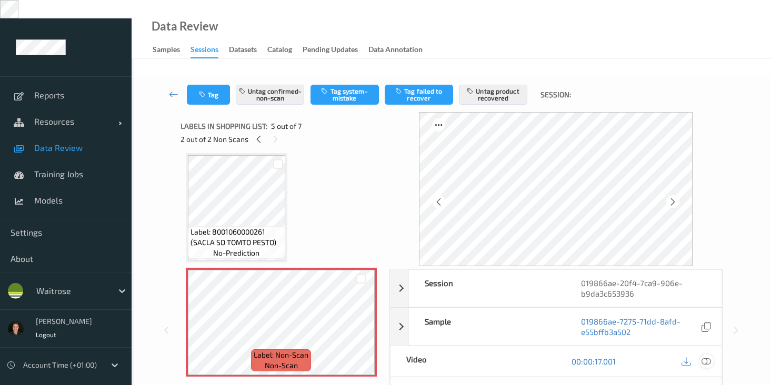
click at [703, 357] on icon at bounding box center [705, 361] width 9 height 9
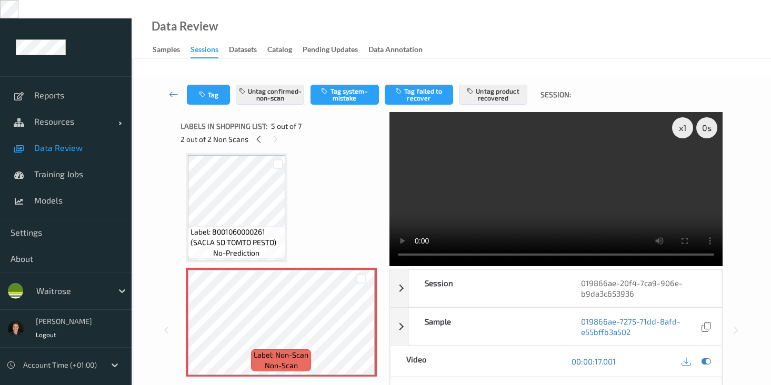
click at [548, 190] on video at bounding box center [555, 189] width 333 height 154
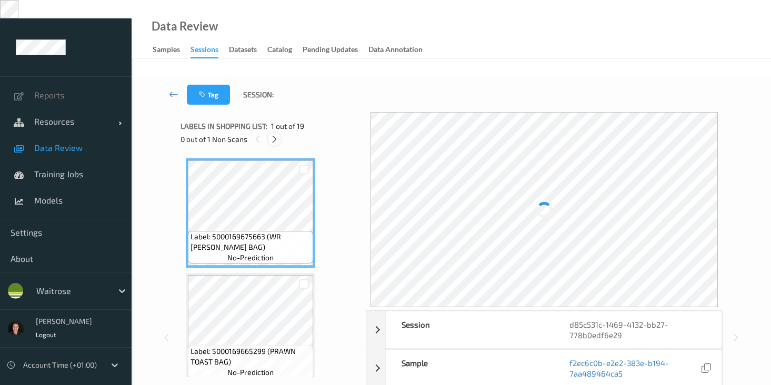
click at [277, 135] on icon at bounding box center [274, 139] width 9 height 9
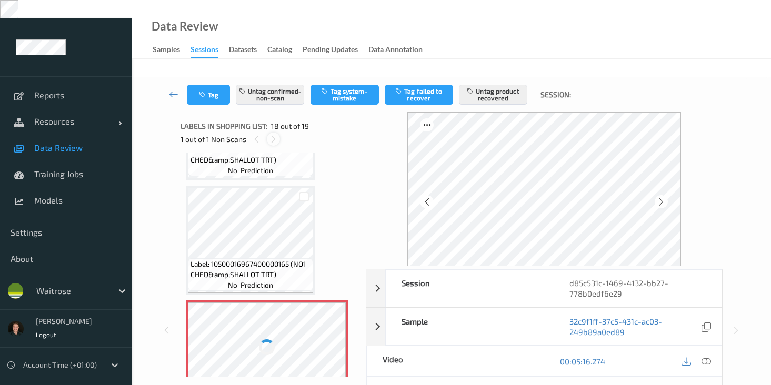
scroll to position [1840, 0]
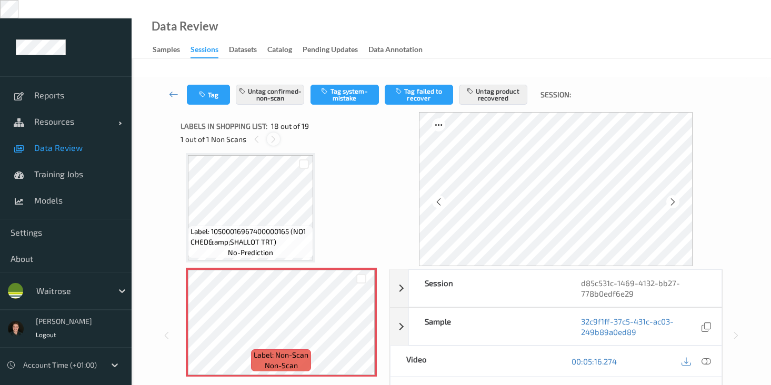
click at [276, 135] on icon at bounding box center [273, 139] width 9 height 9
click at [259, 135] on icon at bounding box center [256, 139] width 9 height 9
click at [704, 357] on icon at bounding box center [705, 361] width 9 height 9
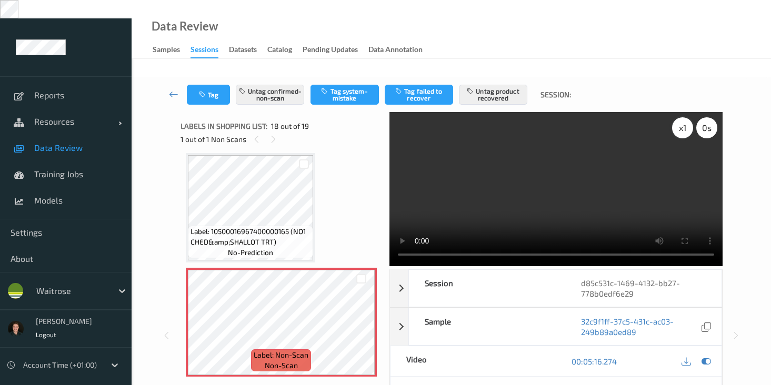
click at [679, 117] on div "x 1" at bounding box center [682, 127] width 21 height 21
click at [476, 122] on video at bounding box center [555, 189] width 333 height 154
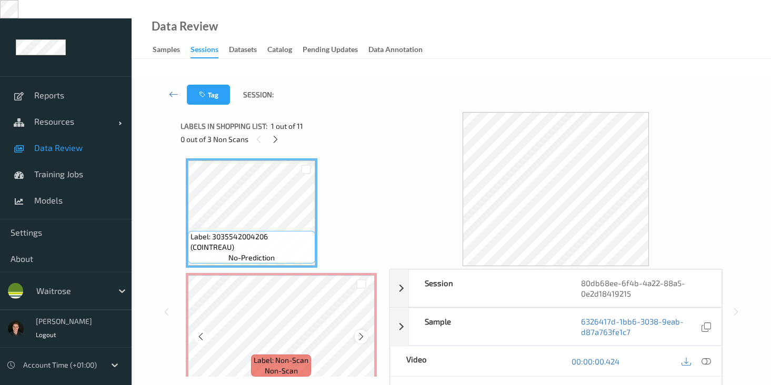
click at [357, 332] on icon at bounding box center [361, 336] width 9 height 9
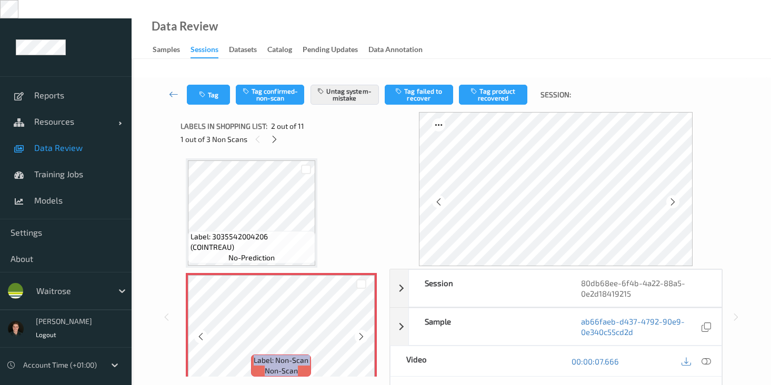
click at [357, 332] on icon at bounding box center [361, 336] width 9 height 9
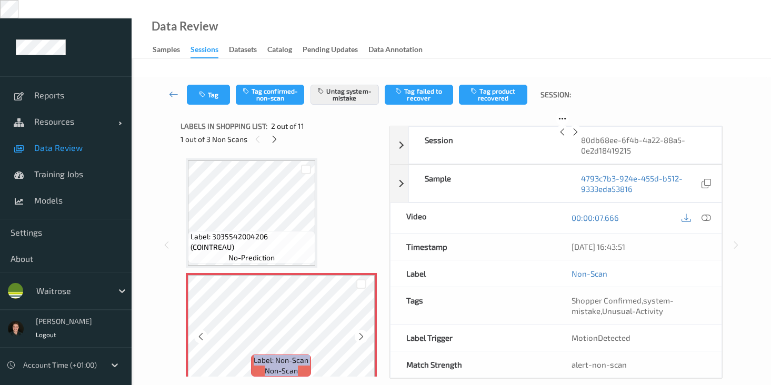
click at [357, 332] on icon at bounding box center [361, 336] width 9 height 9
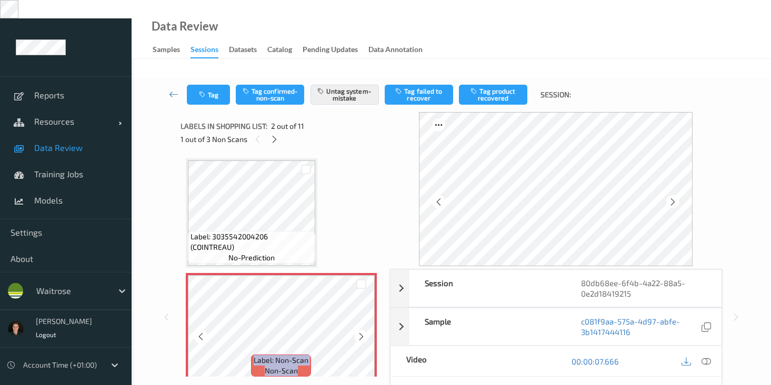
click at [357, 332] on icon at bounding box center [361, 336] width 9 height 9
click at [708, 357] on icon at bounding box center [705, 361] width 9 height 9
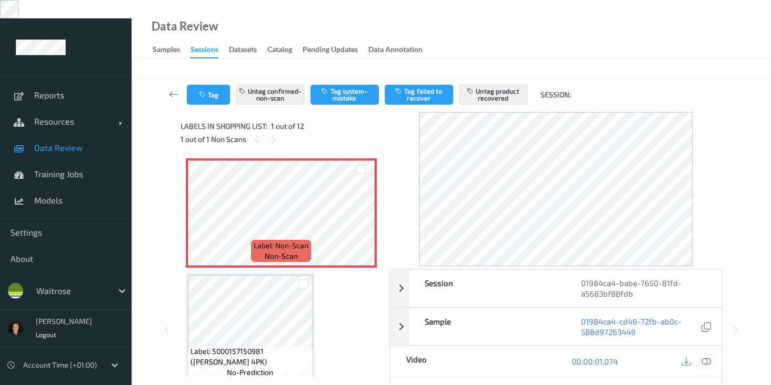
click at [709, 357] on icon at bounding box center [705, 361] width 9 height 9
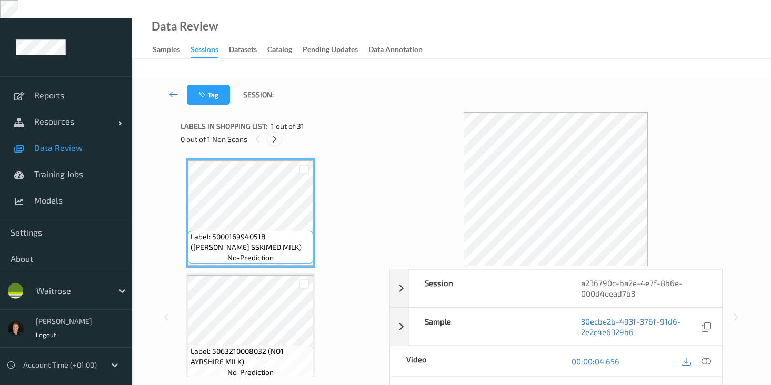
click at [277, 135] on icon at bounding box center [274, 139] width 9 height 9
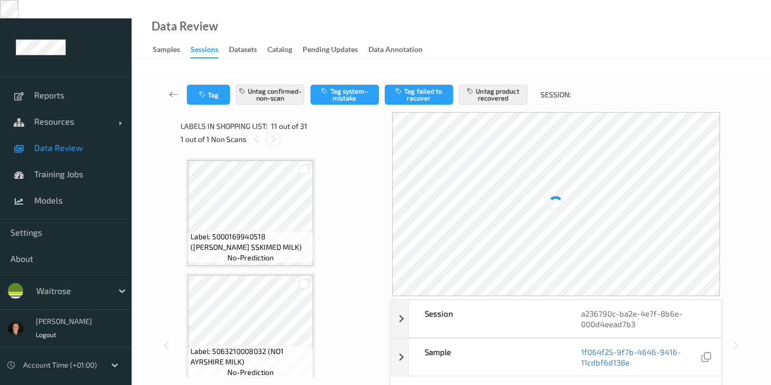
scroll to position [1037, 0]
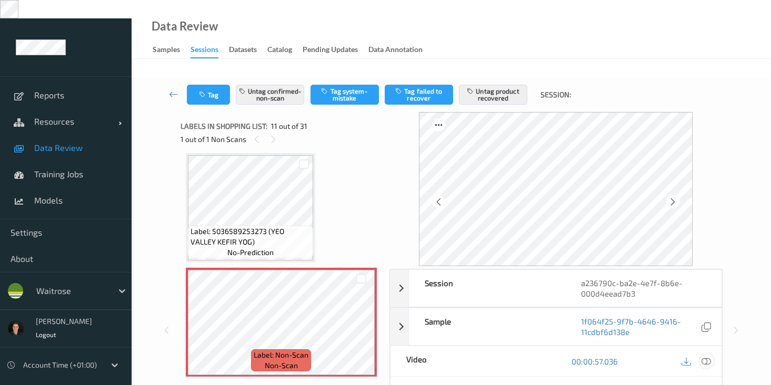
click at [701, 357] on icon at bounding box center [705, 361] width 9 height 9
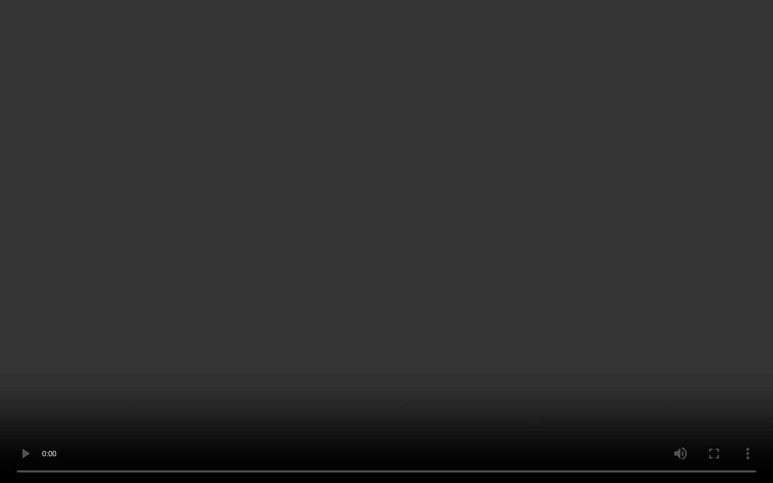
click at [188, 385] on video at bounding box center [386, 241] width 773 height 483
click at [132, 385] on video at bounding box center [386, 241] width 773 height 483
